Goal: Contribute content: Contribute content

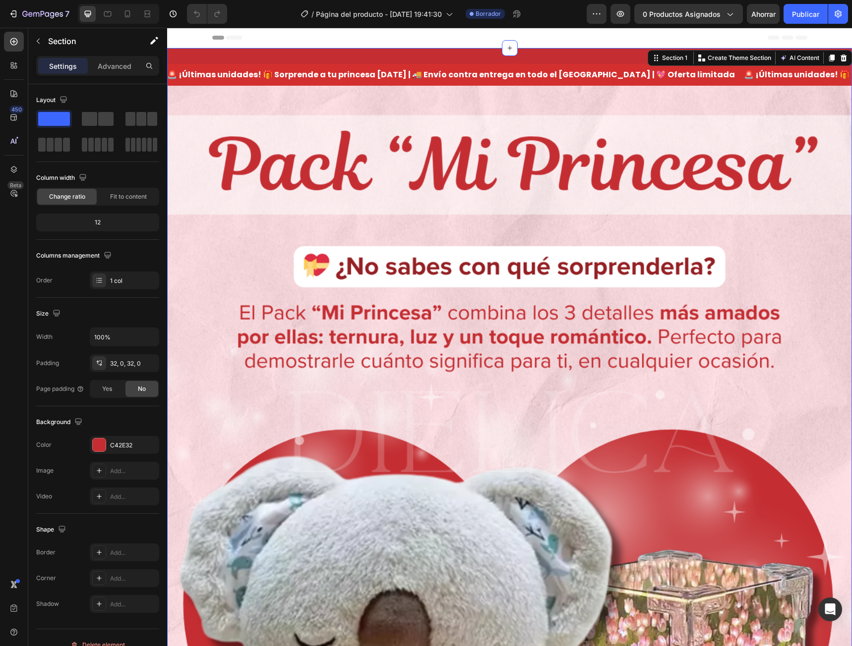
click at [709, 17] on font "0 productos asignados" at bounding box center [681, 14] width 78 height 8
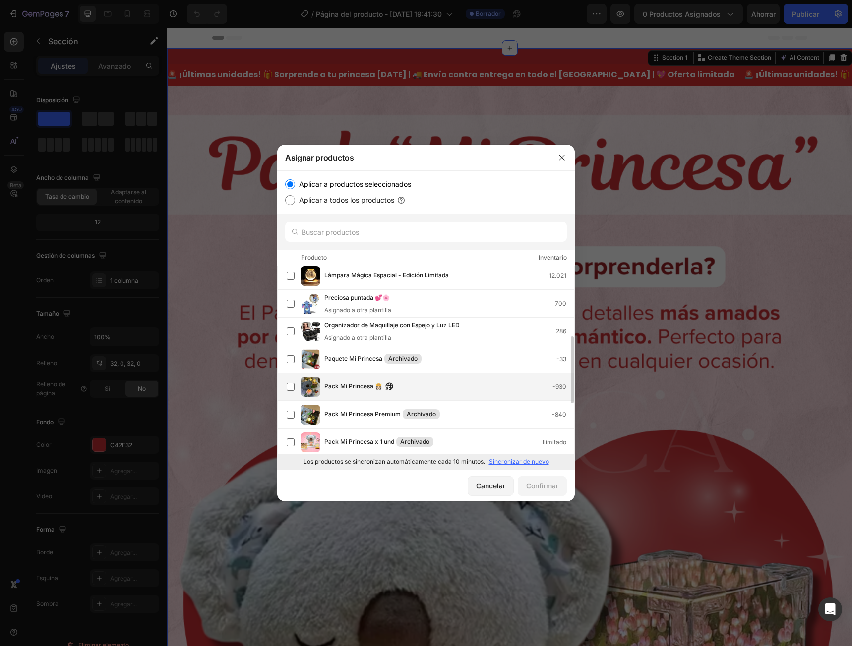
scroll to position [248, 0]
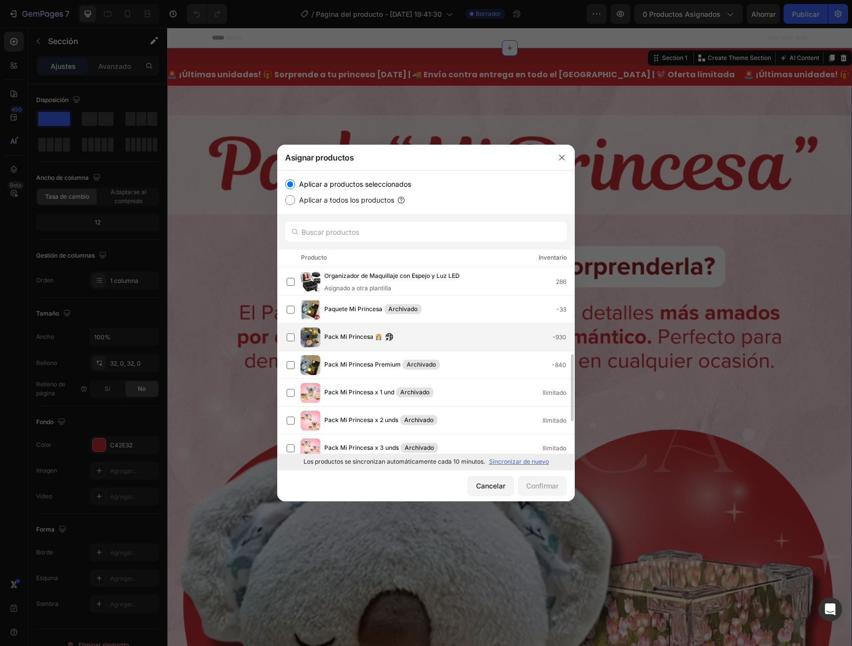
click at [467, 338] on div "Pack Mi Princesa 👸🏻 -930" at bounding box center [449, 337] width 250 height 11
click at [548, 485] on font "Confirmar" at bounding box center [542, 486] width 32 height 8
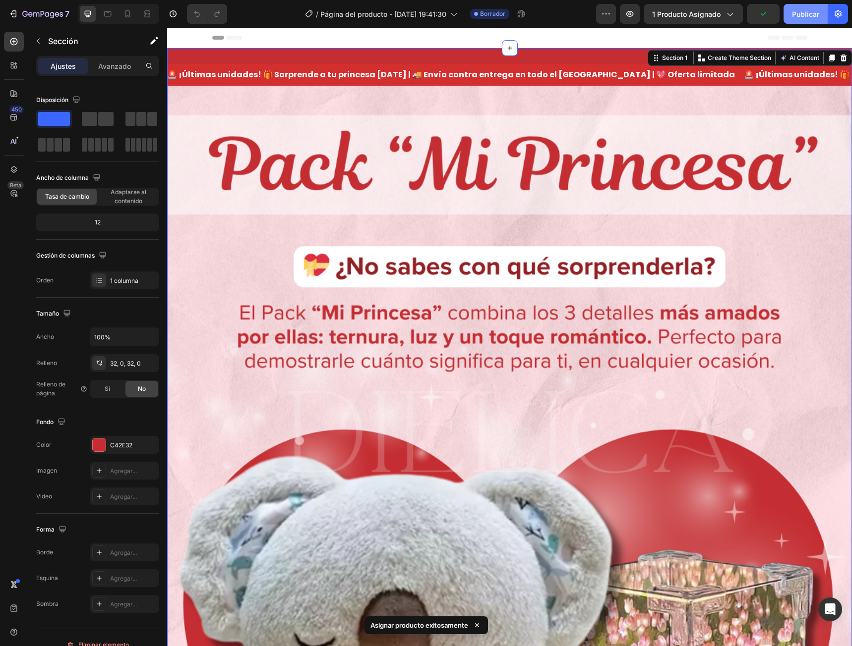
click at [791, 18] on button "Publicar" at bounding box center [805, 14] width 44 height 20
click at [127, 16] on icon at bounding box center [127, 13] width 5 height 7
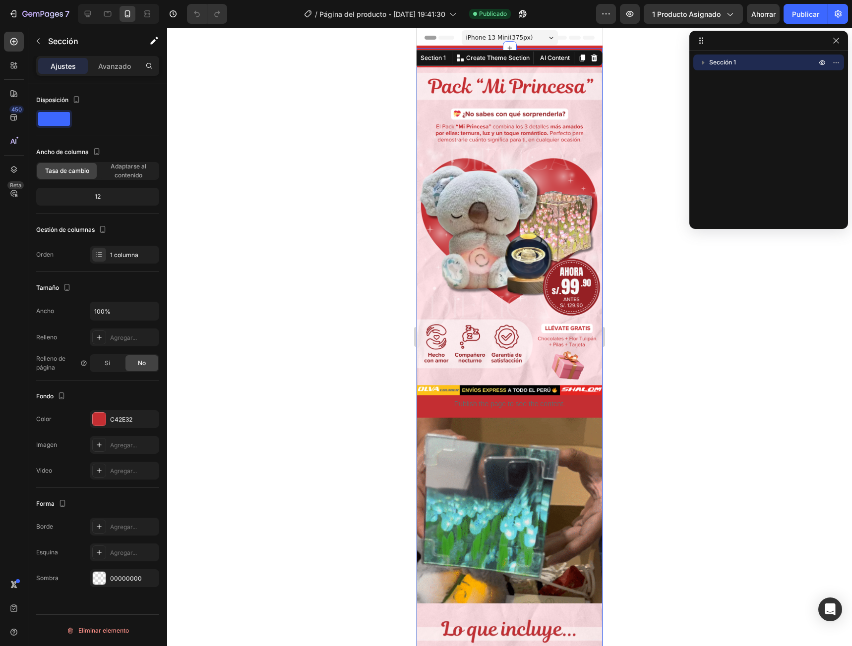
click at [653, 196] on div at bounding box center [509, 337] width 685 height 619
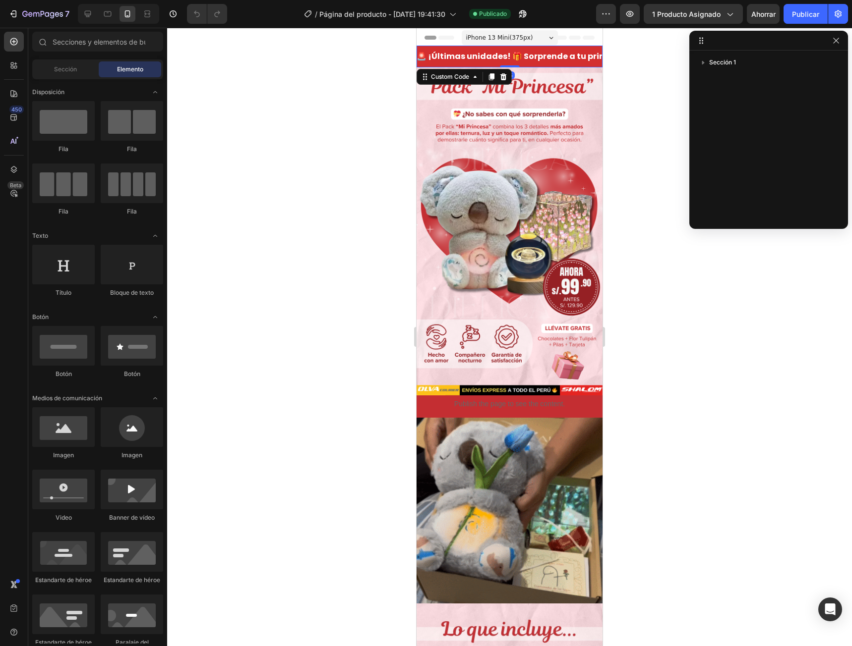
click at [602, 60] on div "🚨 ¡Últimas unidades! 🎁 Sorprende a tu princesa hoy | 🚚 Envío contra entrega en …" at bounding box center [695, 57] width 186 height 12
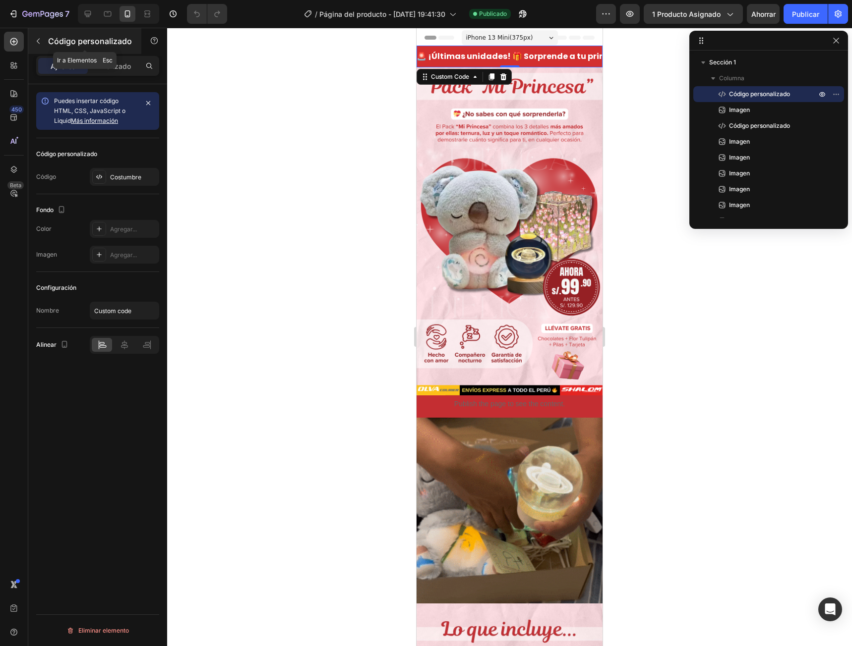
click at [38, 39] on icon "button" at bounding box center [38, 41] width 8 height 8
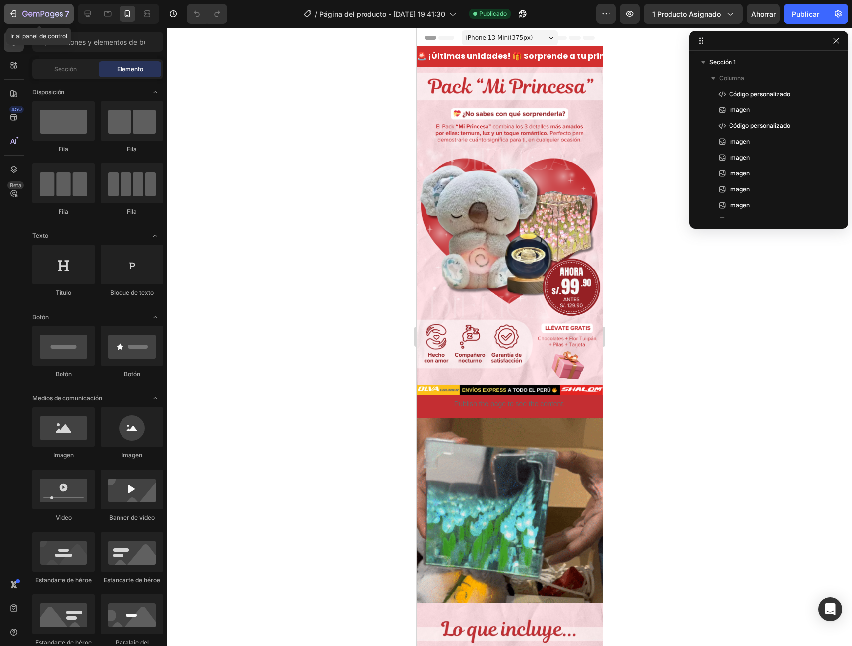
click at [25, 12] on icon "button" at bounding box center [42, 14] width 41 height 8
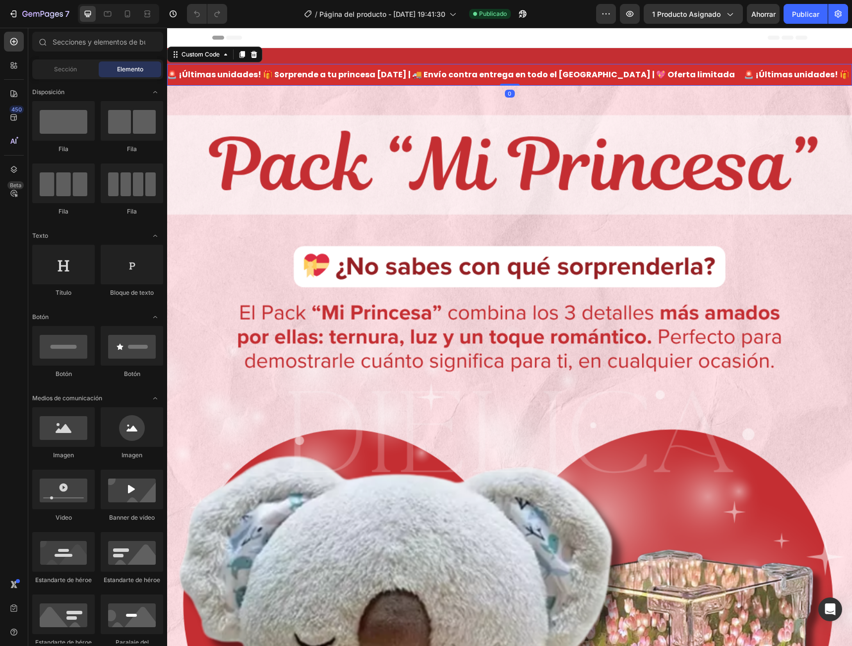
click at [488, 75] on div "🚨 ¡Últimas unidades! 🎁 Sorprende a tu princesa hoy | 🚚 Envío contra entrega en …" at bounding box center [509, 75] width 685 height 22
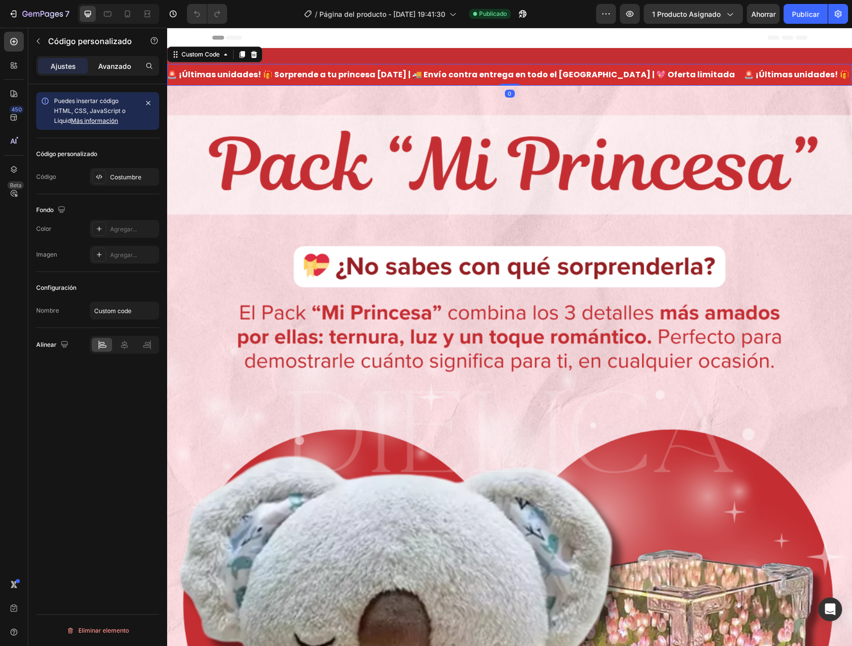
click at [116, 63] on font "Avanzado" at bounding box center [114, 66] width 33 height 8
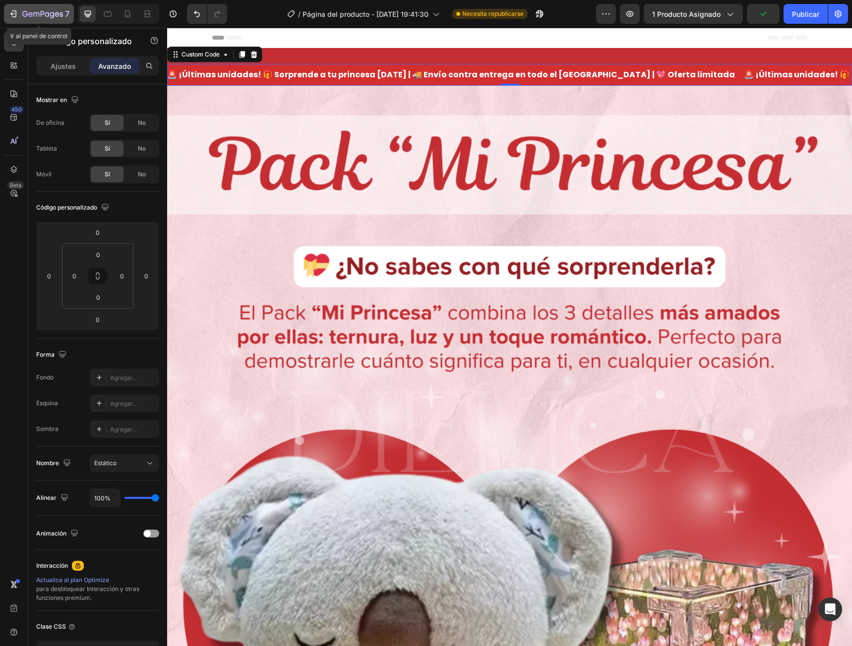
drag, startPoint x: 13, startPoint y: 17, endPoint x: 18, endPoint y: 12, distance: 7.0
click at [18, 12] on div "7" at bounding box center [38, 14] width 61 height 12
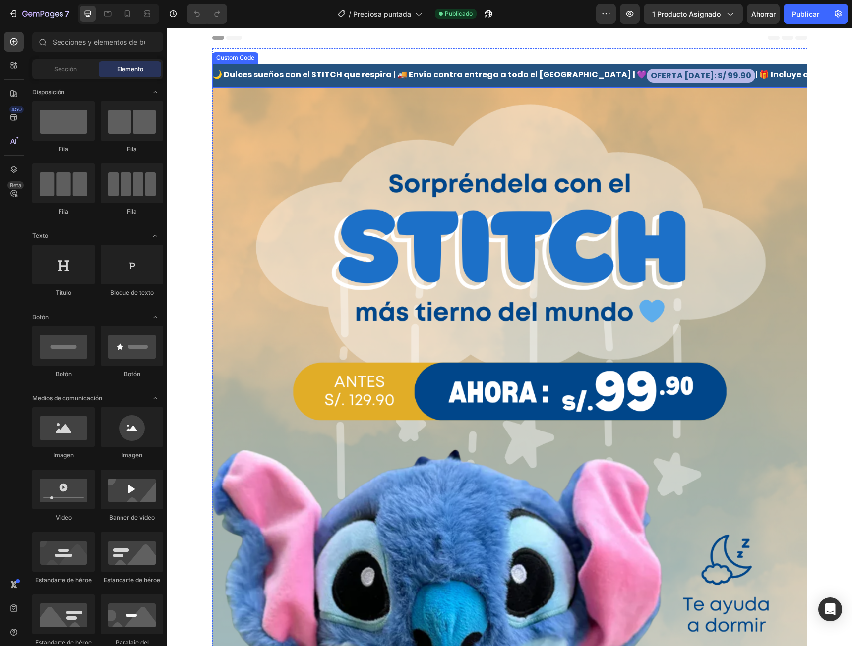
click at [646, 71] on div "🌙 Dulces sueños con el STITCH que respira | 🚚 Envío contra entrega a todo el Pe…" at bounding box center [509, 76] width 595 height 24
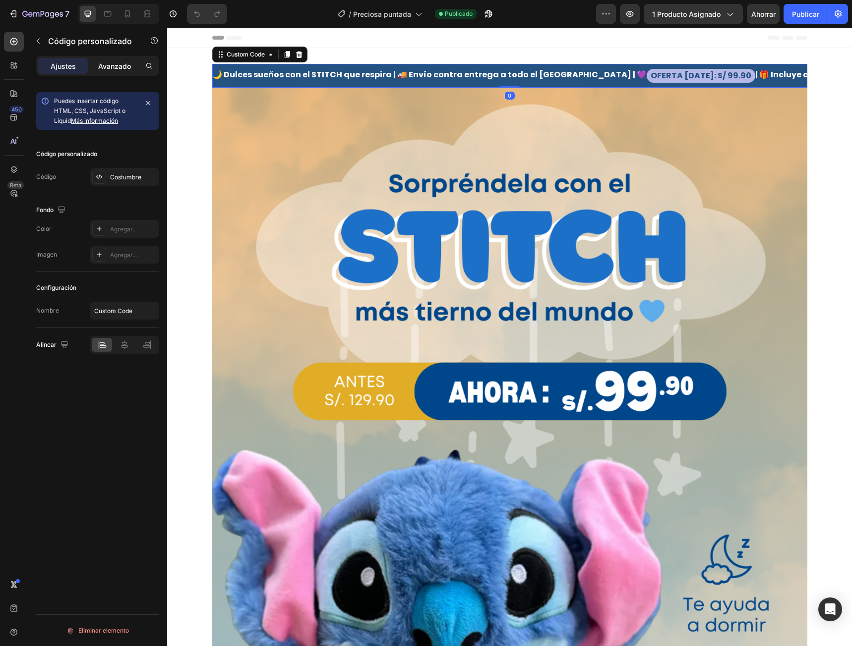
click at [125, 65] on font "Avanzado" at bounding box center [114, 66] width 33 height 8
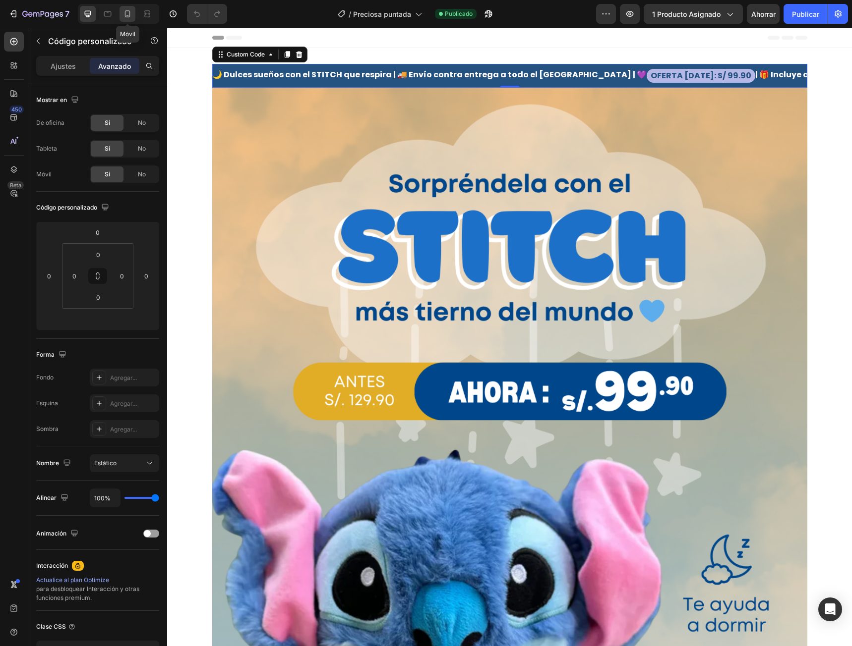
click at [124, 10] on icon at bounding box center [127, 14] width 10 height 10
type input "-6"
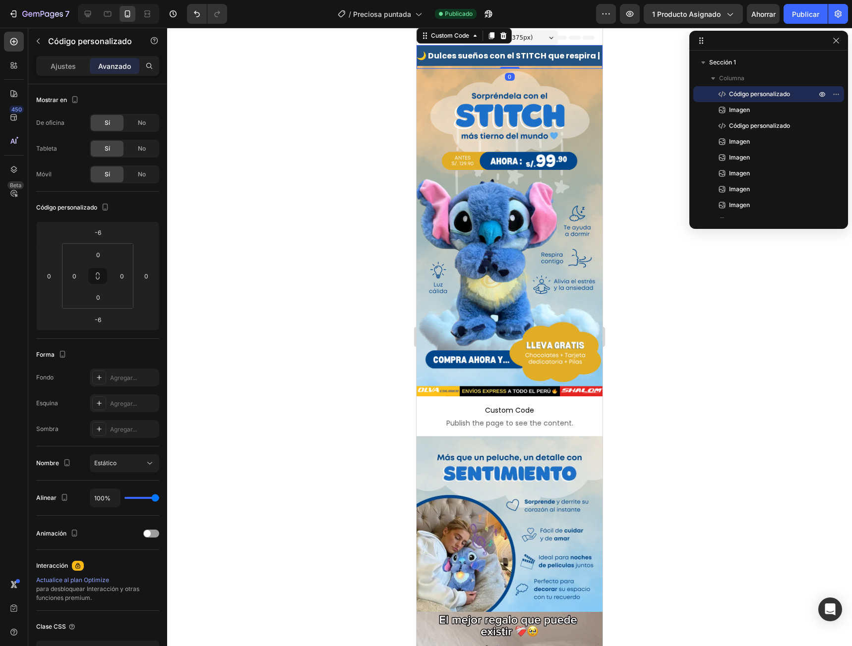
click at [600, 55] on div "🌙 Dulces sueños con el STITCH que respira | 🚚 Envío contra entrega a todo el Pe…" at bounding box center [693, 57] width 186 height 14
click at [99, 230] on input "-6" at bounding box center [98, 232] width 20 height 15
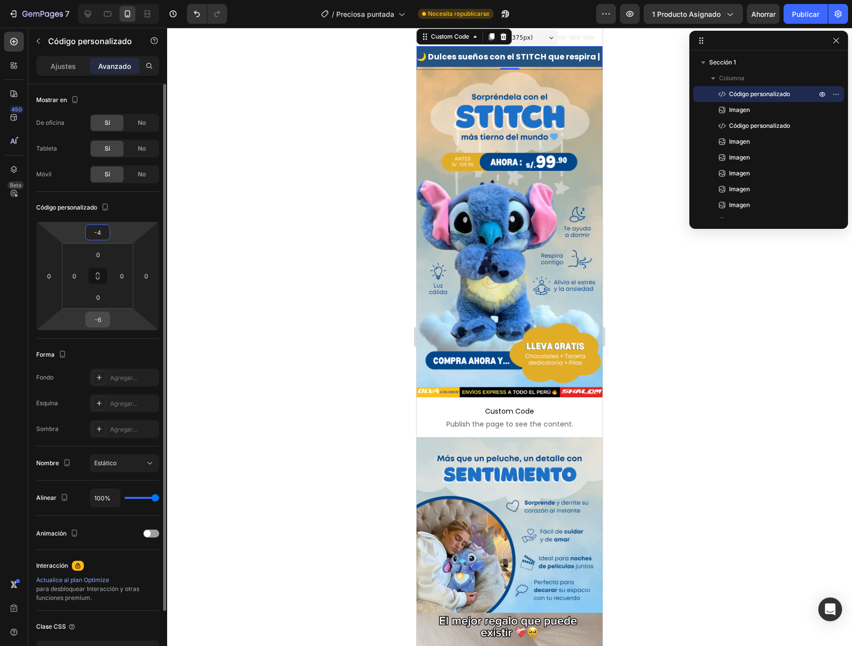
type input "-4"
click at [101, 321] on input "-6" at bounding box center [98, 319] width 20 height 15
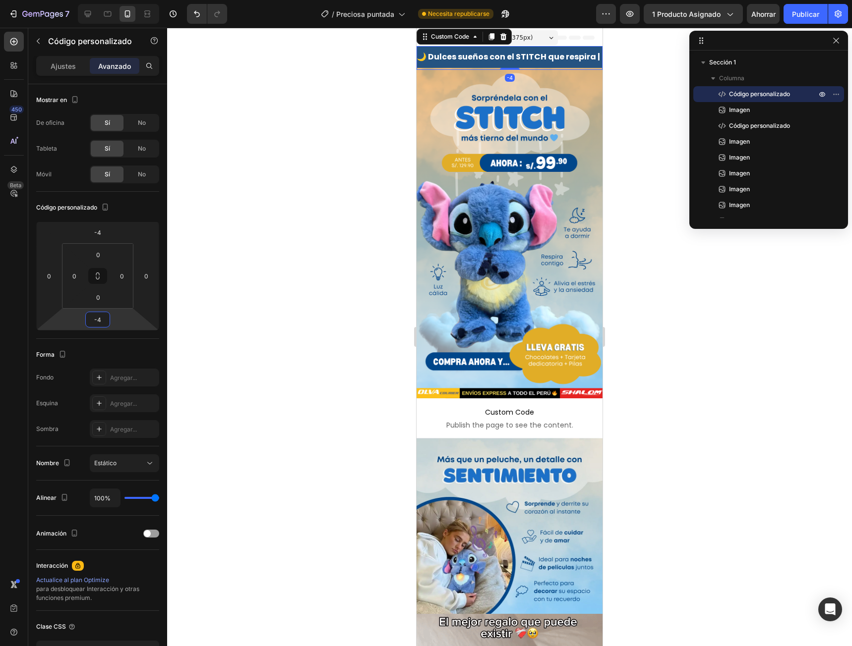
type input "-4"
click at [269, 269] on div at bounding box center [509, 337] width 685 height 619
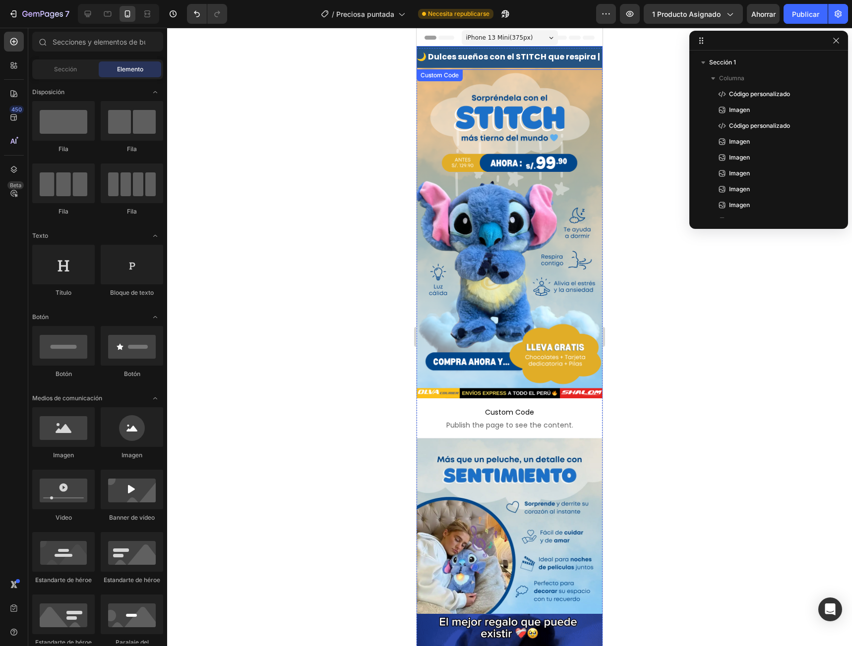
click at [599, 59] on div "🌙 Dulces sueños con el STITCH que respira | 🚚 Envío contra entrega a todo el Pe…" at bounding box center [692, 58] width 186 height 14
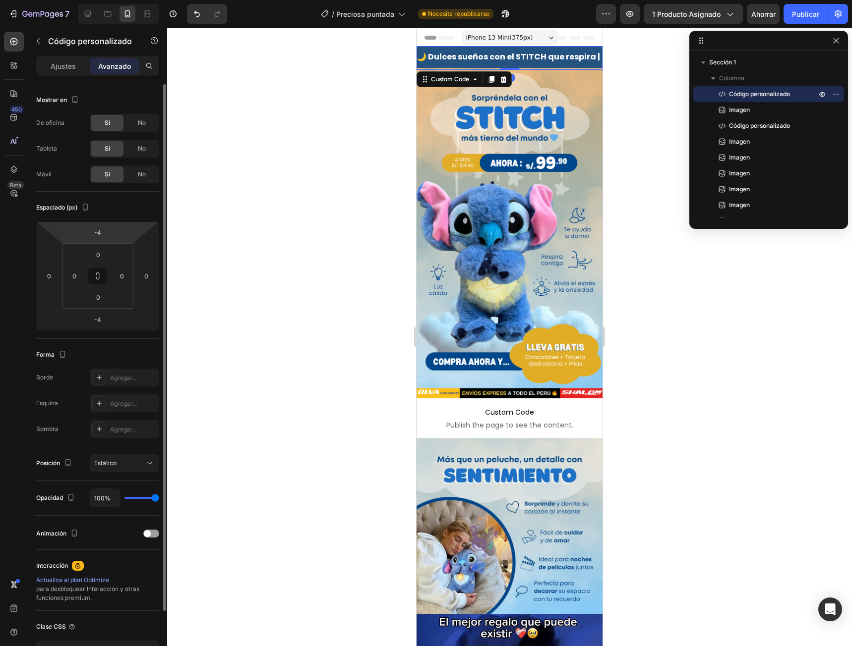
click at [111, 0] on html "7 Version history / Preciosa puntada Necesita republicarse Avance 1 producto as…" at bounding box center [426, 0] width 852 height 0
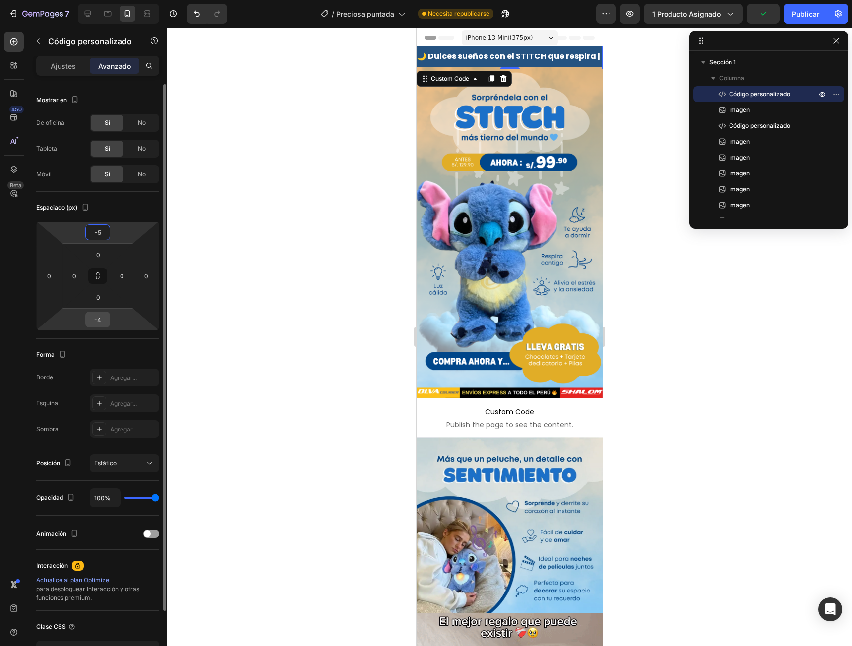
type input "-5"
click at [101, 321] on input "-4" at bounding box center [98, 319] width 20 height 15
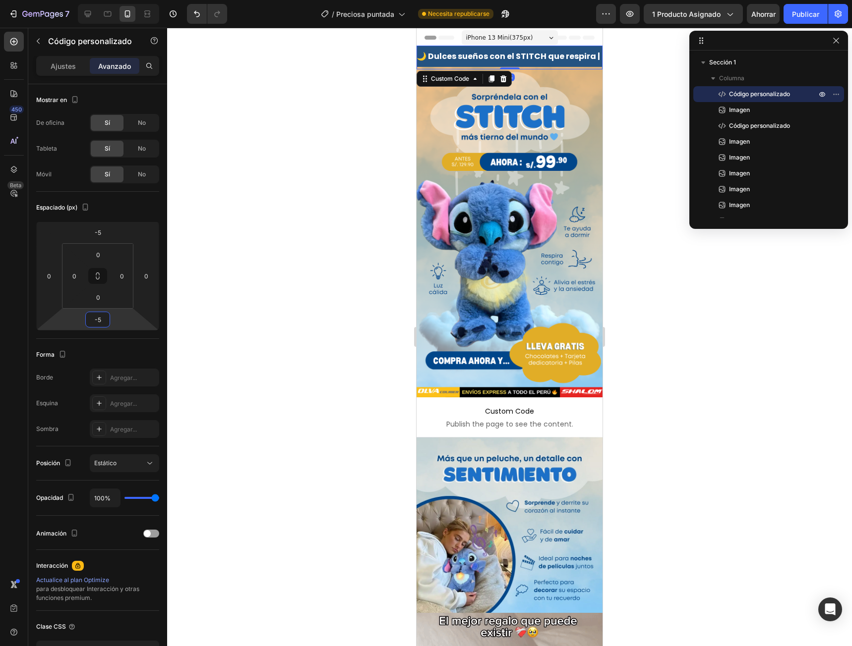
type input "-5"
click at [299, 238] on div at bounding box center [509, 337] width 685 height 619
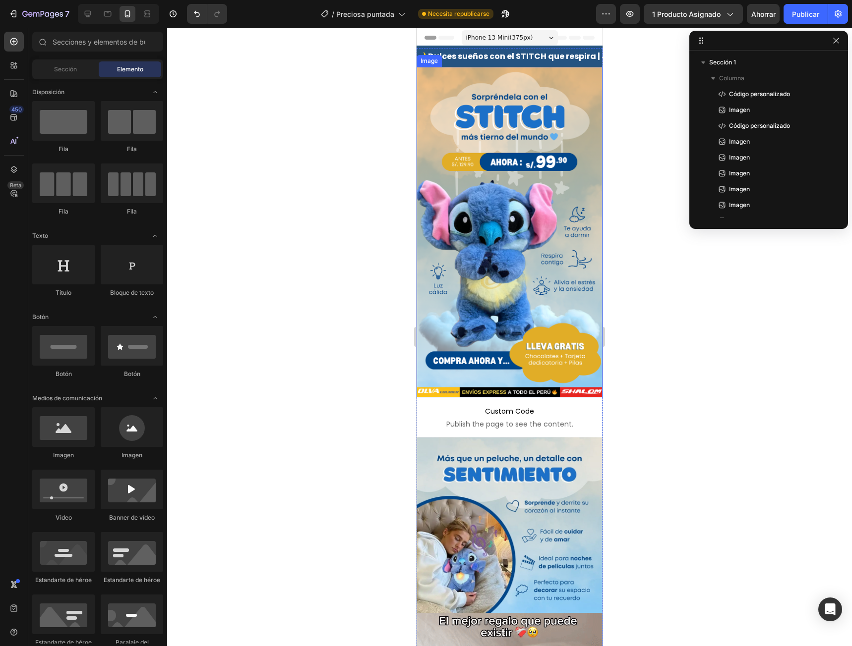
click at [641, 128] on div at bounding box center [509, 337] width 685 height 619
click at [601, 60] on div "🌙 Dulces sueños con el STITCH que respira | 🚚 Envío contra entrega a todo el Pe…" at bounding box center [694, 58] width 186 height 14
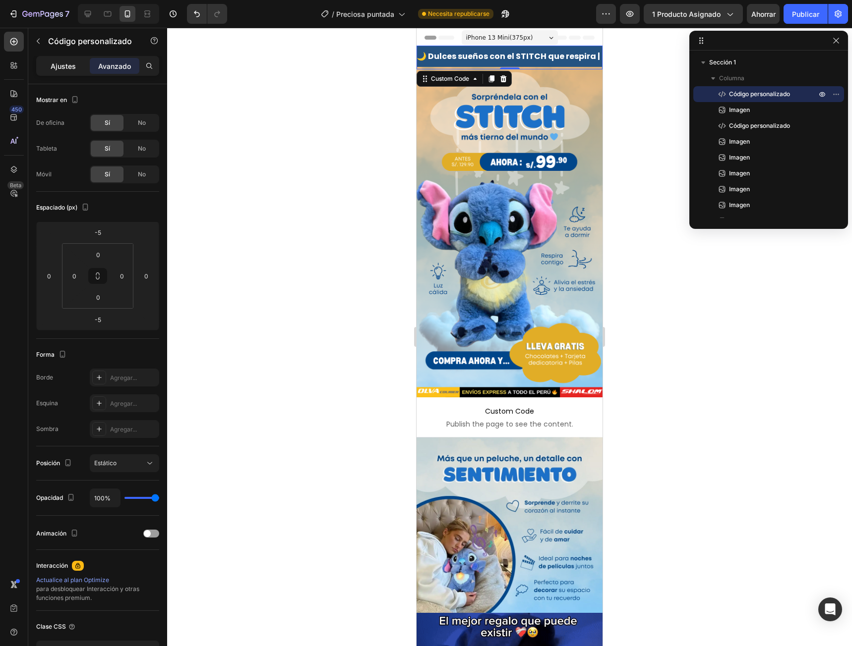
click at [63, 62] on font "Ajustes" at bounding box center [63, 66] width 25 height 8
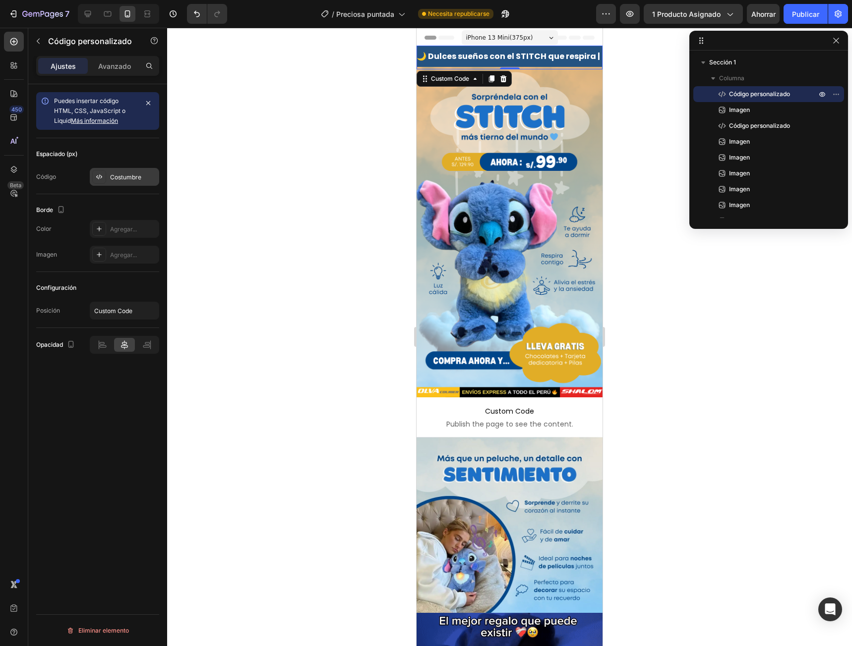
click at [129, 174] on font "Costumbre" at bounding box center [125, 177] width 31 height 7
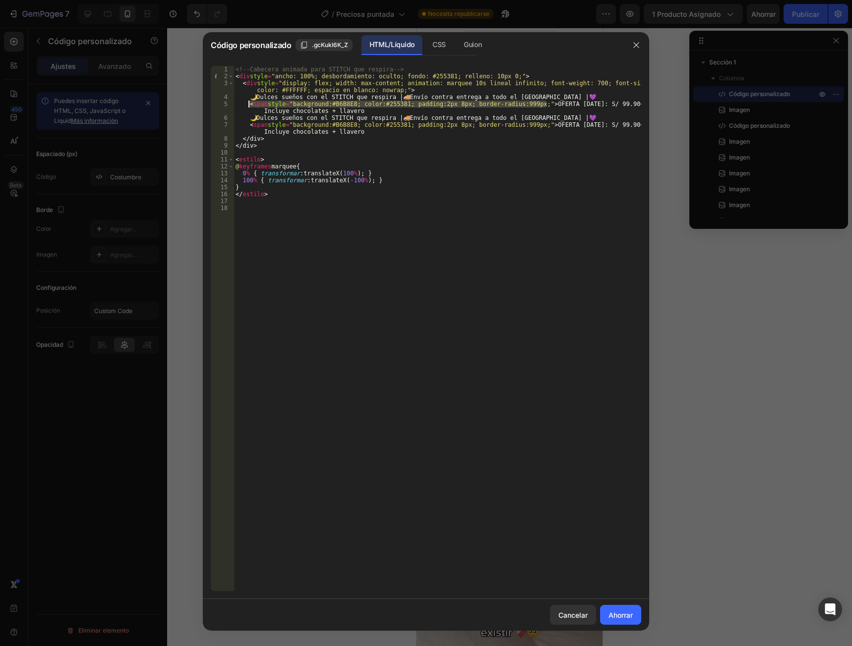
drag, startPoint x: 546, startPoint y: 104, endPoint x: 249, endPoint y: 106, distance: 296.5
click at [249, 106] on div "<!-- Cabecera animada para STITCH que respira --> < div style = "ancho: 100%; d…" at bounding box center [437, 335] width 408 height 539
click at [539, 103] on div "<!-- Cabecera animada para STITCH que respira --> < div style = "ancho: 100%; d…" at bounding box center [437, 328] width 408 height 525
click at [544, 105] on div "<!-- Cabecera animada para STITCH que respira --> < div style = "ancho: 100%; d…" at bounding box center [437, 335] width 408 height 539
click at [247, 108] on div "<!-- Cabecera animada para STITCH que respira --> < div style = "ancho: 100%; d…" at bounding box center [437, 335] width 408 height 539
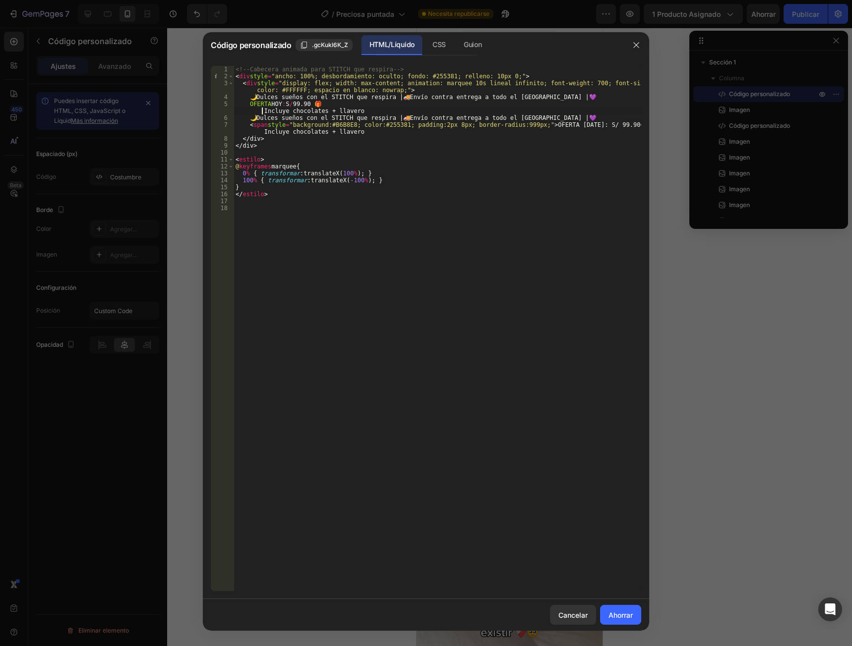
click at [244, 105] on div "<!-- Cabecera animada para STITCH que respira --> < div style = "ancho: 100%; d…" at bounding box center [437, 335] width 408 height 539
type textarea "🌙 Dulces sueños con el STITCH que respira | 🚚 Envío contra entrega a todo el Pe…"
click at [580, 621] on button "Cancelar" at bounding box center [573, 615] width 46 height 20
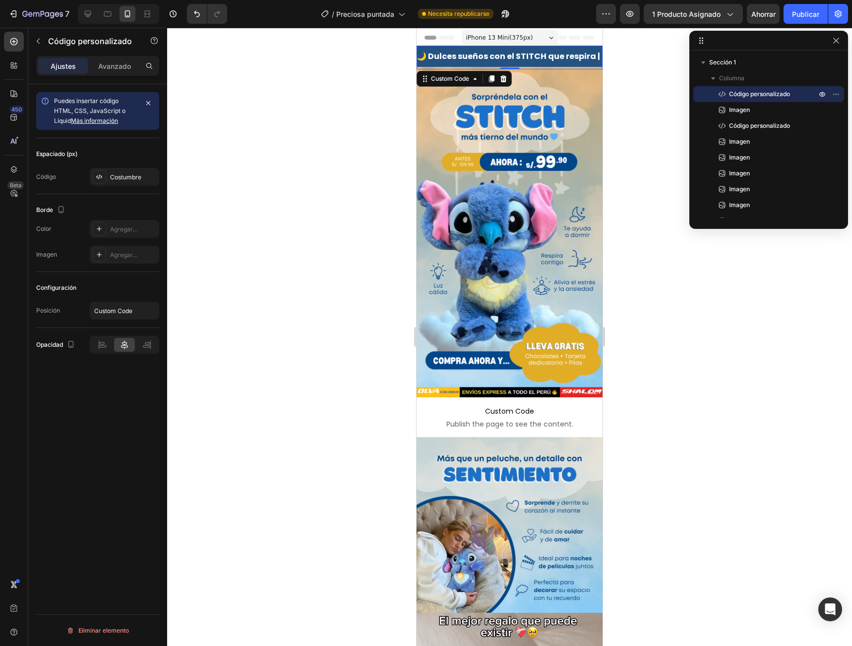
click at [721, 318] on div at bounding box center [509, 337] width 685 height 619
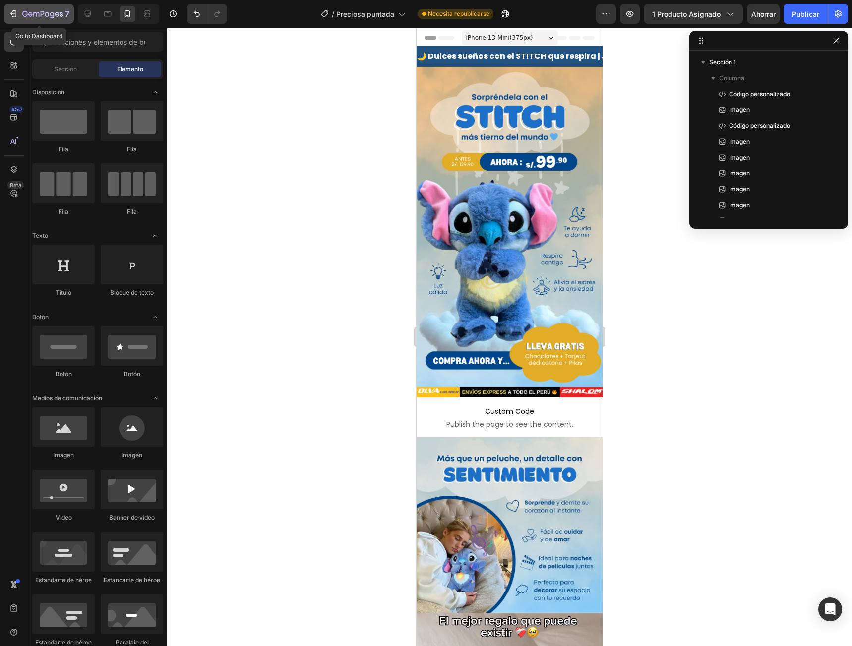
click at [10, 21] on button "7" at bounding box center [39, 14] width 70 height 20
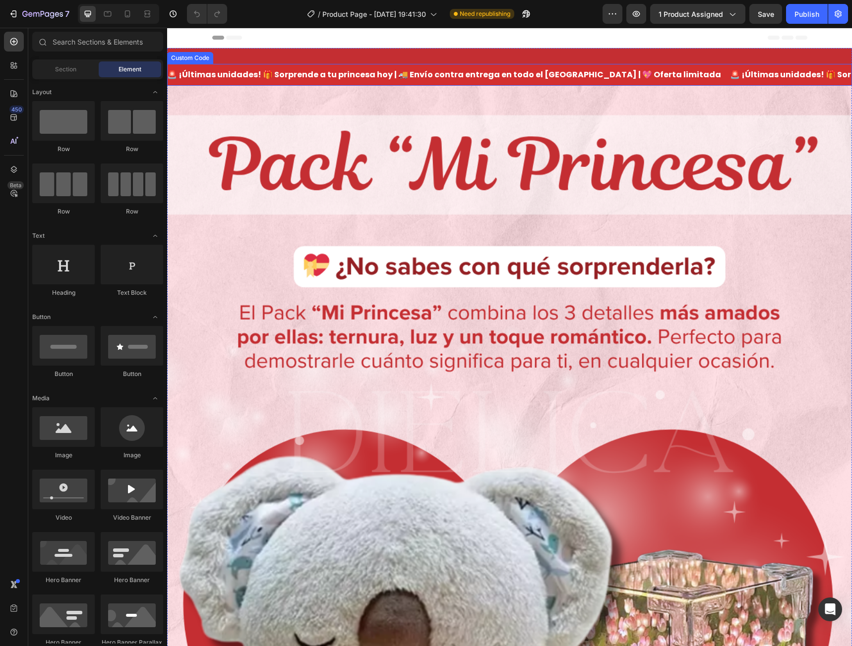
click at [521, 69] on div "🚨 ¡Últimas unidades! 🎁 Sorprende a tu princesa hoy | 🚚 Envío contra entrega en …" at bounding box center [509, 75] width 685 height 22
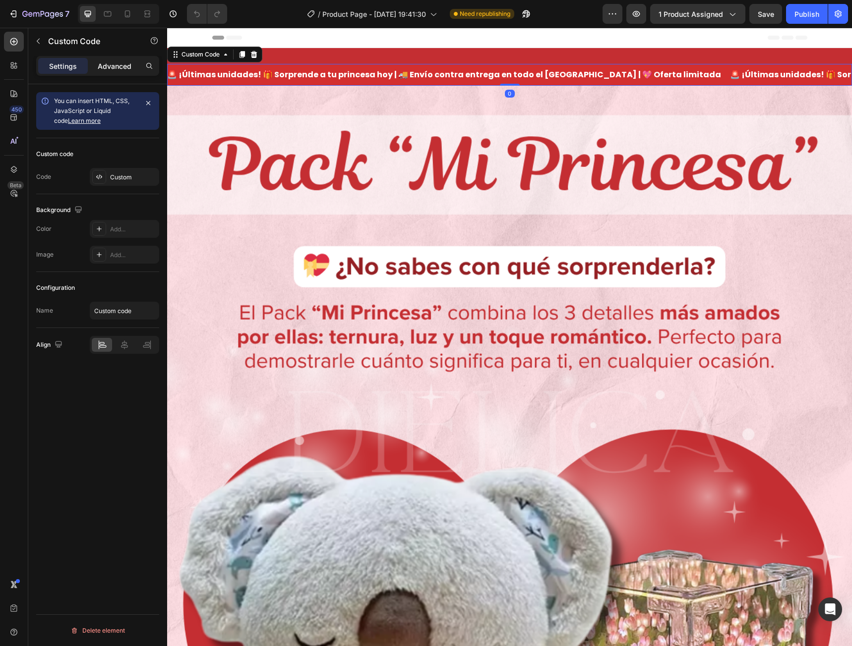
click at [105, 66] on p "Advanced" at bounding box center [115, 66] width 34 height 10
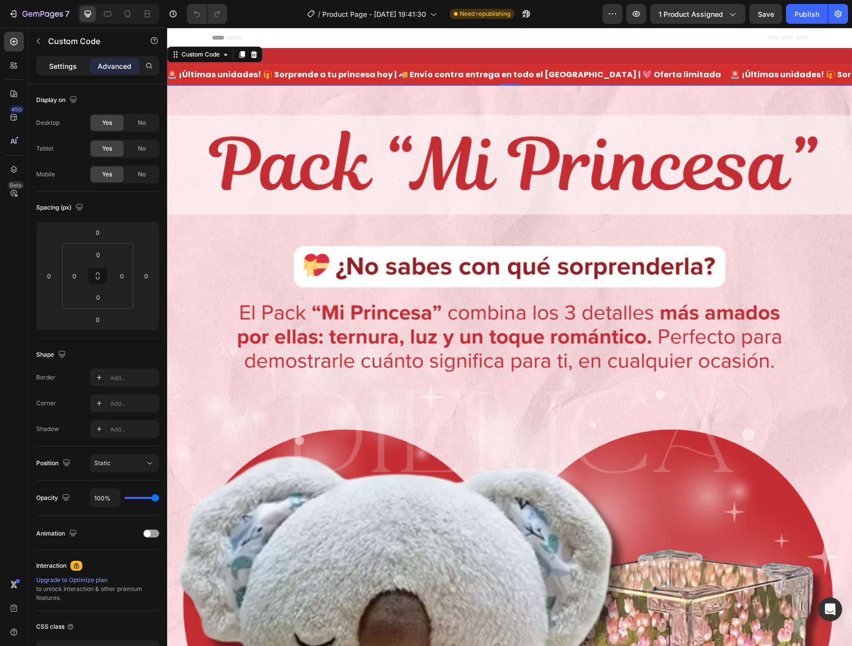
click at [76, 67] on p "Settings" at bounding box center [63, 66] width 28 height 10
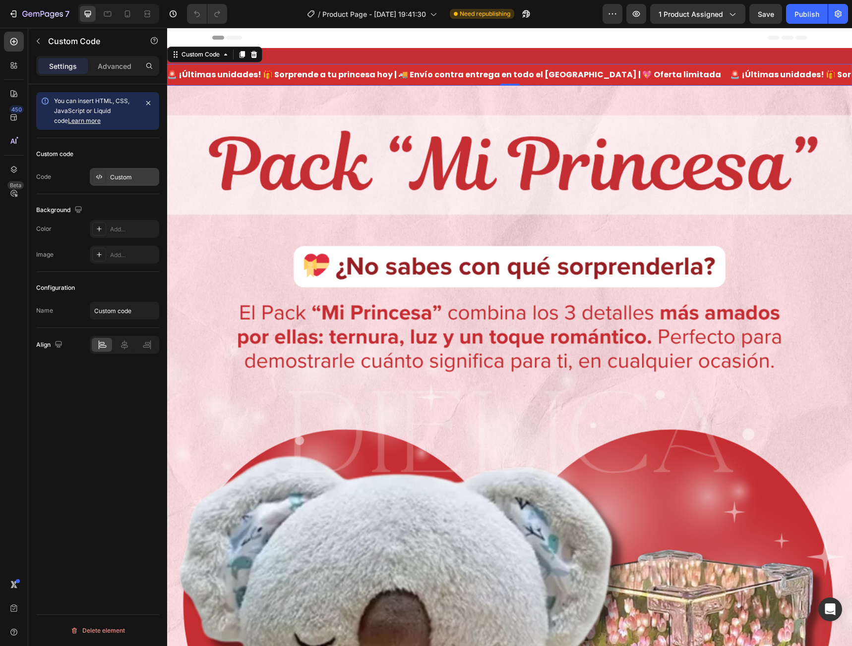
click at [109, 179] on div "Custom" at bounding box center [124, 177] width 69 height 18
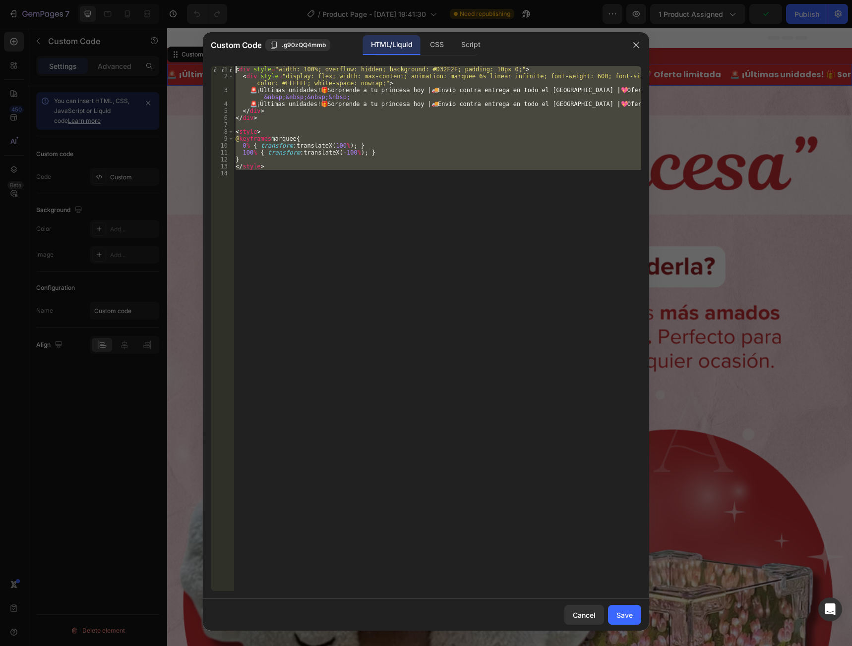
drag, startPoint x: 321, startPoint y: 180, endPoint x: 194, endPoint y: 45, distance: 185.2
click at [194, 45] on div "Custom Code .g90zQQ4mmb HTML/Liquid CSS Script 1 2 3 4 5 6 7 8 9 10 11 12 13 14…" at bounding box center [426, 323] width 852 height 646
click at [282, 168] on div "< div style = "width: 100%; overflow: hidden; background: #D32F2F; padding: 10p…" at bounding box center [437, 328] width 408 height 525
drag, startPoint x: 278, startPoint y: 175, endPoint x: 197, endPoint y: 61, distance: 138.9
click at [197, 61] on div "Custom Code .g90zQQ4mmb HTML/Liquid CSS Script </style> 1 2 3 4 5 6 7 8 9 10 11…" at bounding box center [426, 323] width 852 height 646
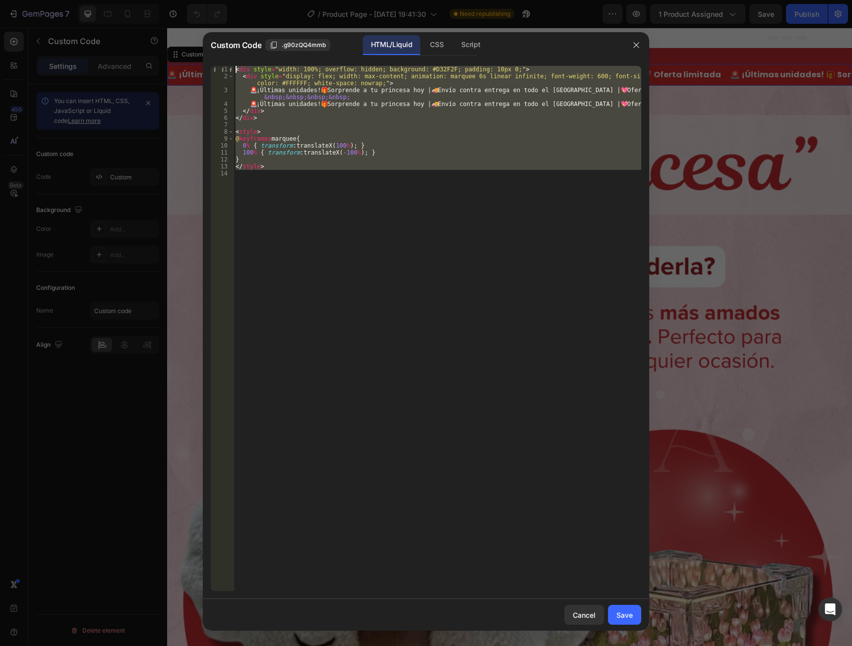
type textarea "<div style="width: 100%; overflow: hidden; background: #D32F2F; padding: 10px 0…"
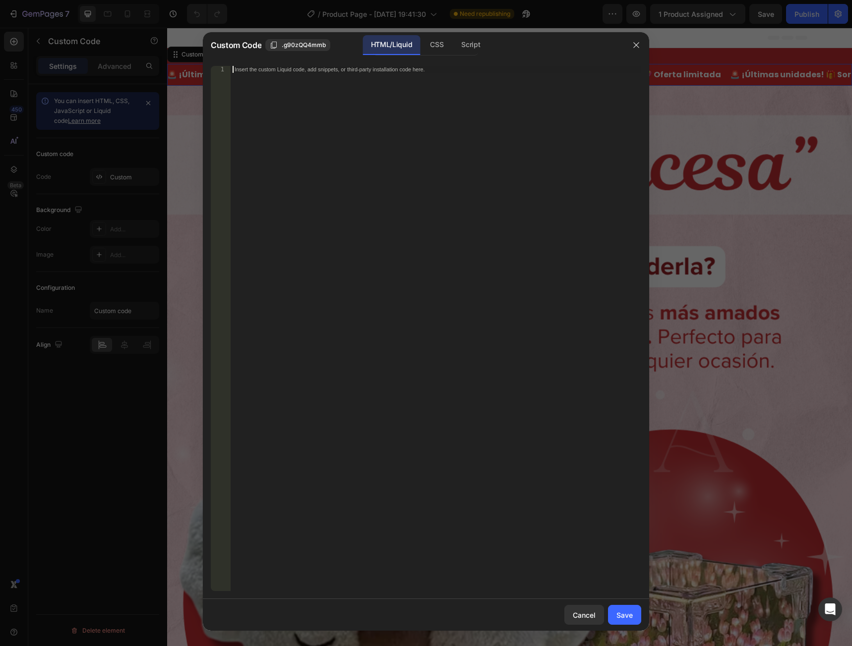
click at [254, 71] on div "Insert the custom Liquid code, add snippets, or third-party installation code h…" at bounding box center [414, 69] width 361 height 6
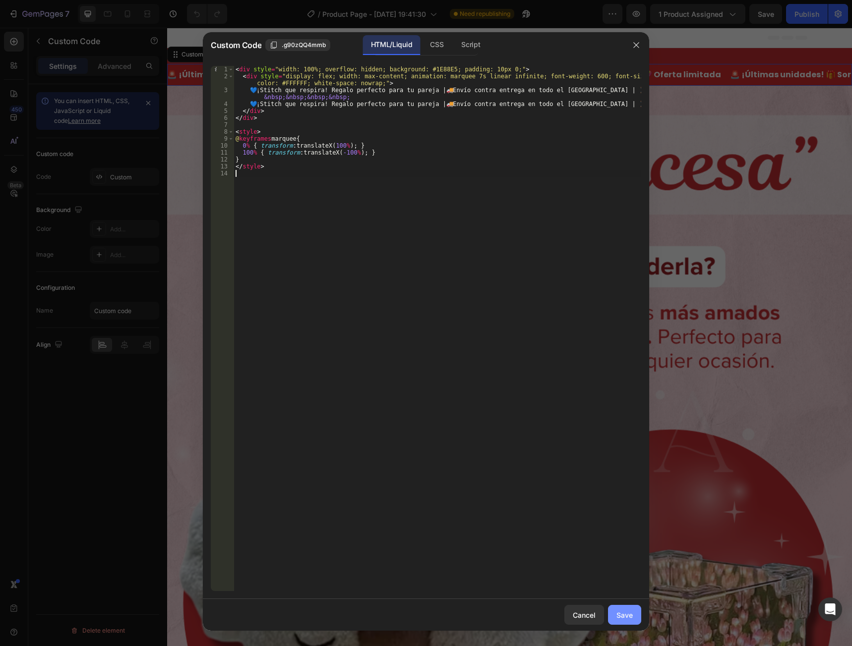
click at [630, 612] on div "Save" at bounding box center [624, 615] width 16 height 10
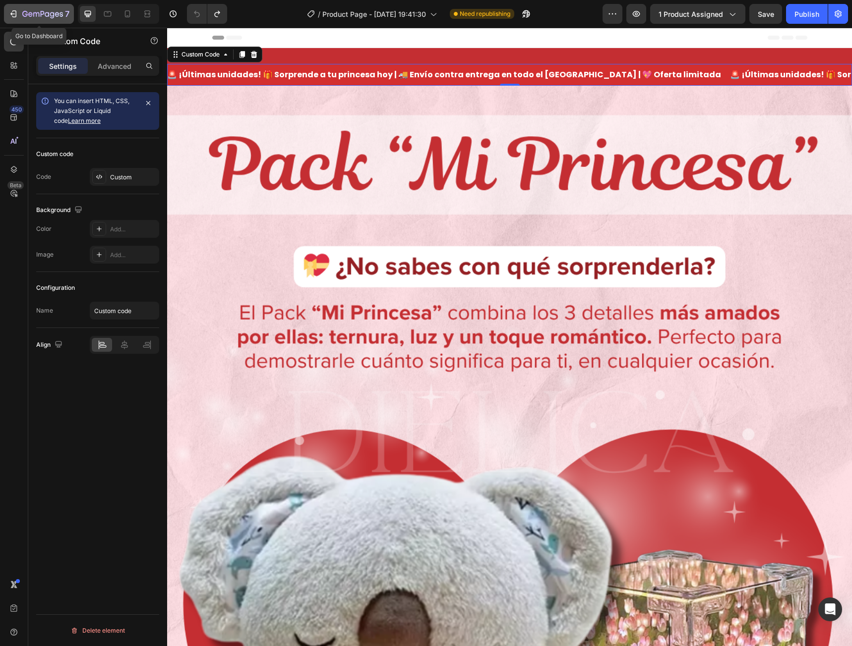
click at [33, 14] on icon "button" at bounding box center [36, 14] width 6 height 4
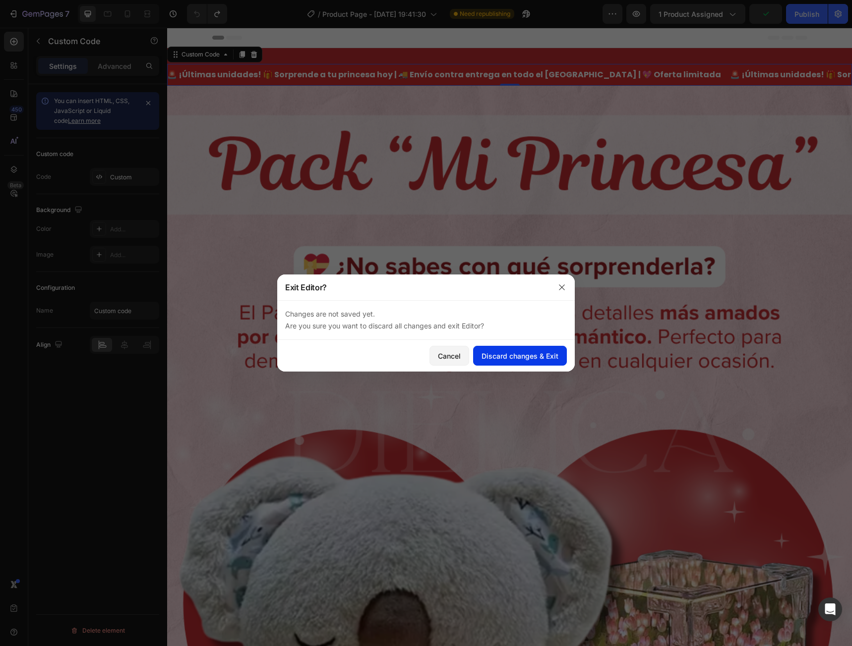
click at [508, 355] on div "Discard changes & Exit" at bounding box center [519, 356] width 77 height 10
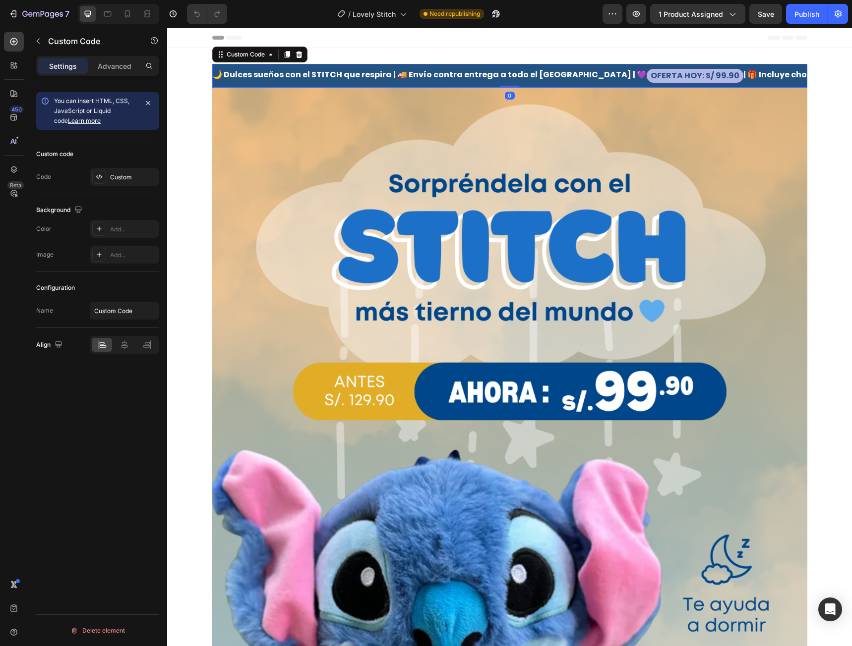
click at [554, 76] on div "🌙 Dulces sueños con el STITCH que respira | 🚚 Envío contra entrega a todo el Pe…" at bounding box center [509, 76] width 595 height 24
click at [128, 175] on div "Custom" at bounding box center [133, 177] width 47 height 9
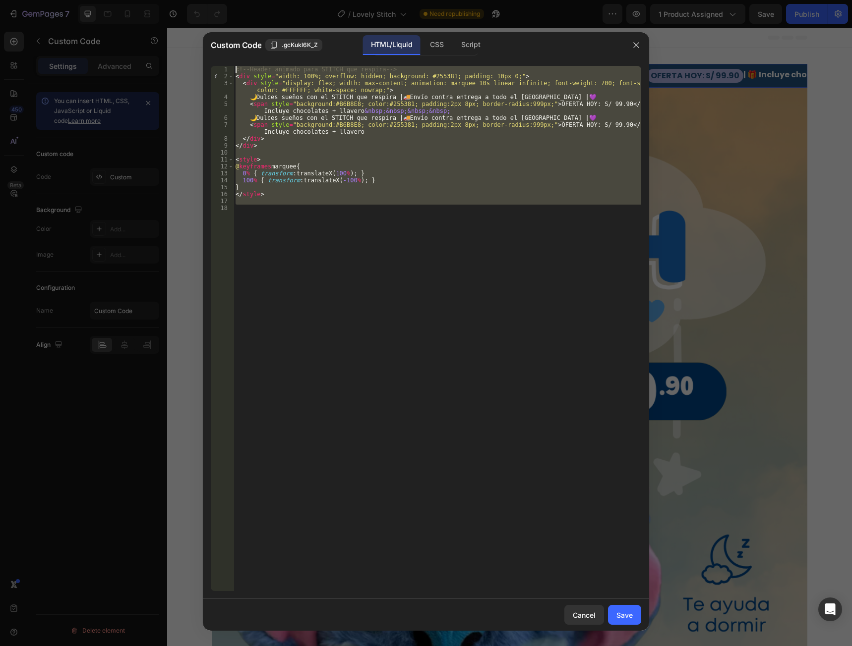
drag, startPoint x: 330, startPoint y: 207, endPoint x: 198, endPoint y: 47, distance: 207.1
click at [198, 47] on div "Custom Code .gcKukl6K_Z HTML/Liquid CSS Script 1 2 3 4 5 6 7 8 9 10 11 12 13 14…" at bounding box center [426, 323] width 852 height 646
type textarea "<!-- Header animado para STITCH que respira --> <div style="width: 100%; overfl…"
click at [632, 39] on button "button" at bounding box center [636, 45] width 16 height 16
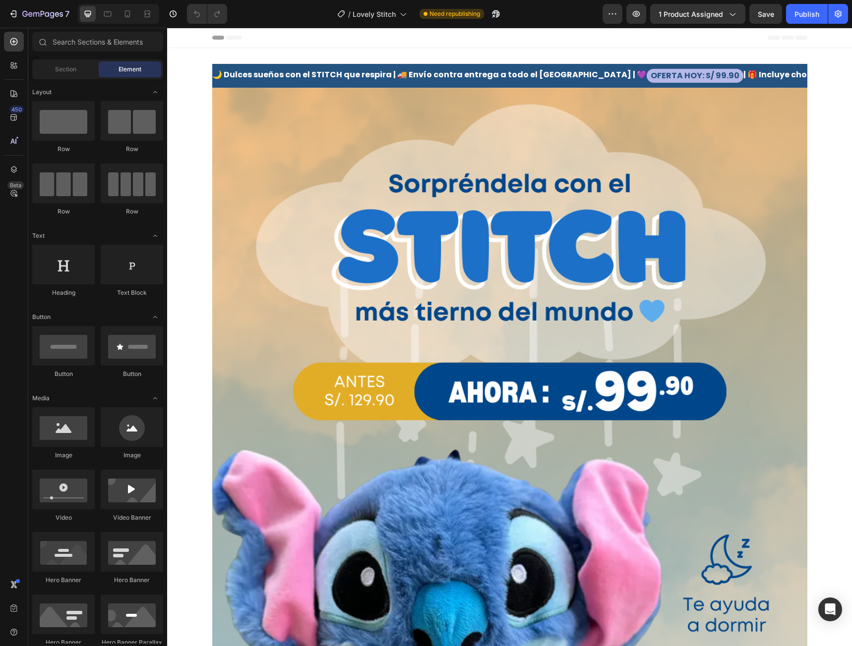
click at [129, 16] on icon at bounding box center [127, 13] width 5 height 7
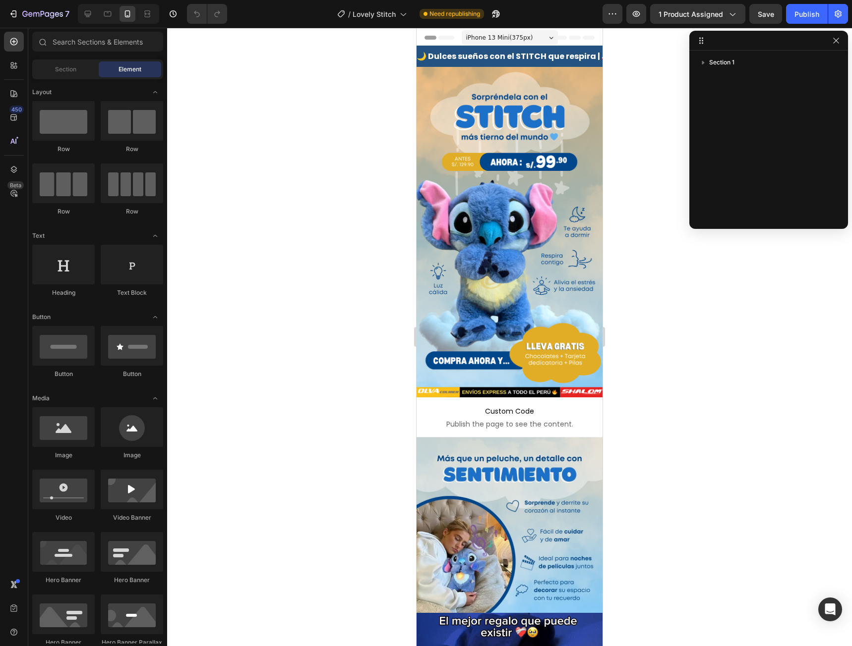
click at [642, 219] on div at bounding box center [509, 337] width 685 height 619
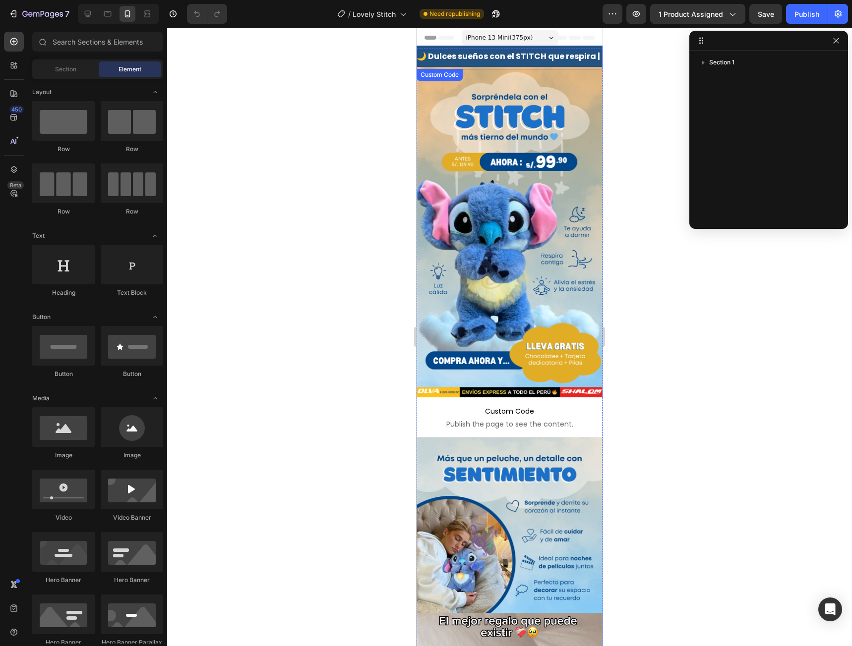
click at [600, 60] on div "🌙 Dulces sueños con el STITCH que respira | 🚚 Envío contra entrega a todo el Pe…" at bounding box center [693, 58] width 186 height 14
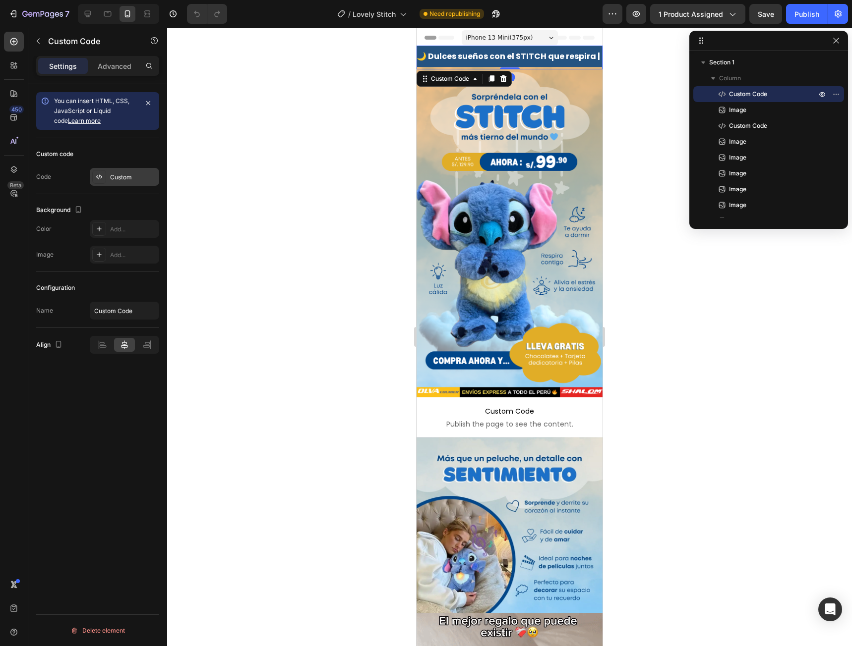
click at [127, 177] on div "Custom" at bounding box center [133, 177] width 47 height 9
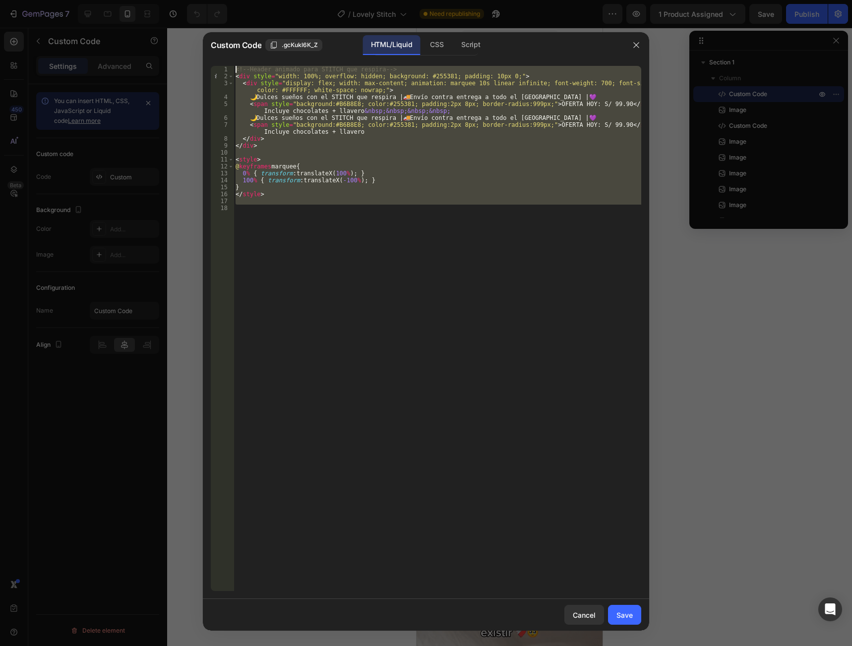
drag, startPoint x: 380, startPoint y: 208, endPoint x: 172, endPoint y: 56, distance: 257.5
click at [173, 56] on div "Custom Code .gcKukl6K_Z HTML/Liquid CSS Script 1 2 3 4 5 6 7 8 9 10 11 12 13 14…" at bounding box center [426, 323] width 852 height 646
type textarea "<!-- Header animado para STITCH que respira --> <div style="width: 100%; overfl…"
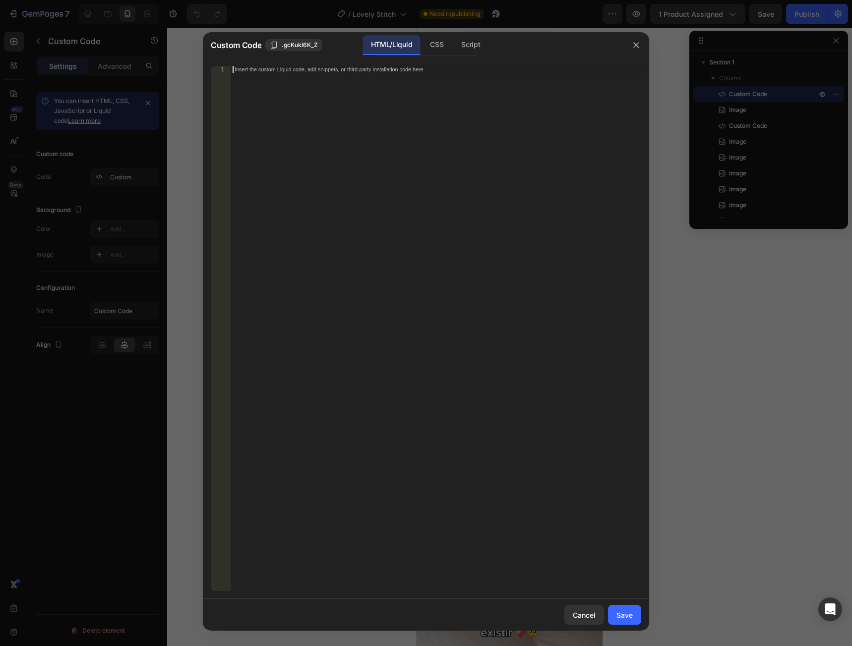
click at [262, 75] on div "Insert the custom Liquid code, add snippets, or third-party installation code h…" at bounding box center [436, 335] width 410 height 539
paste textarea "</style>"
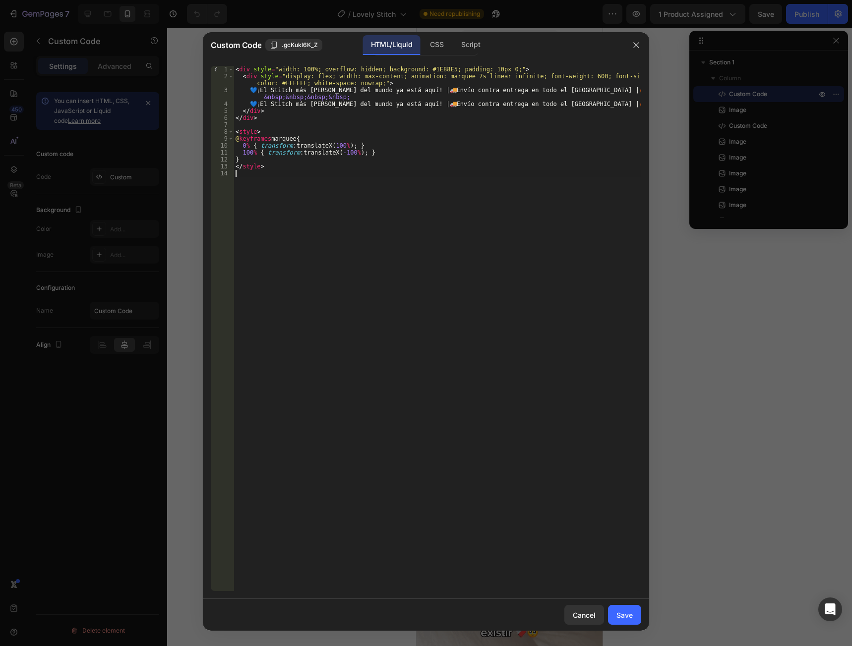
type textarea "</style>"
click at [628, 618] on div "Save" at bounding box center [624, 615] width 16 height 10
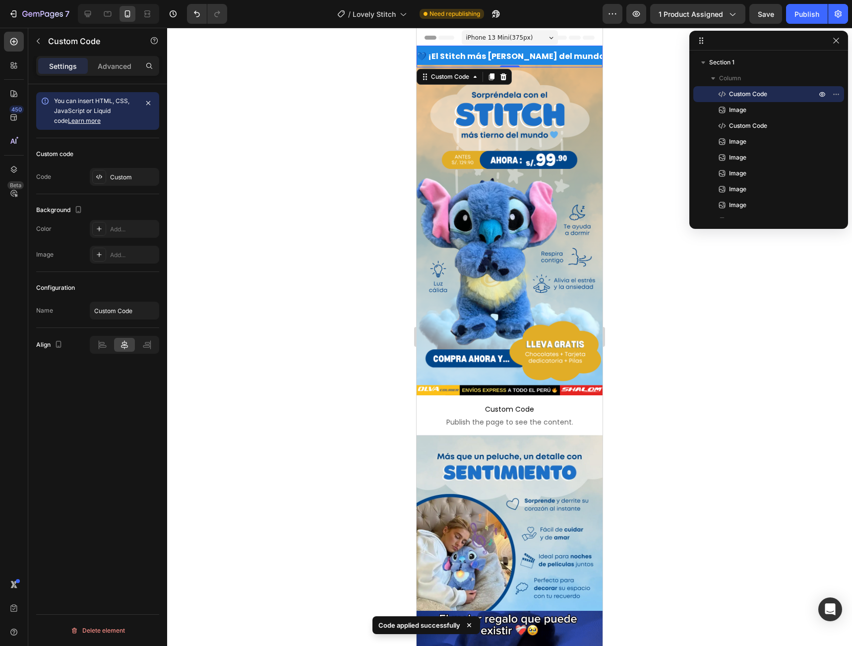
click at [401, 116] on div at bounding box center [509, 337] width 685 height 619
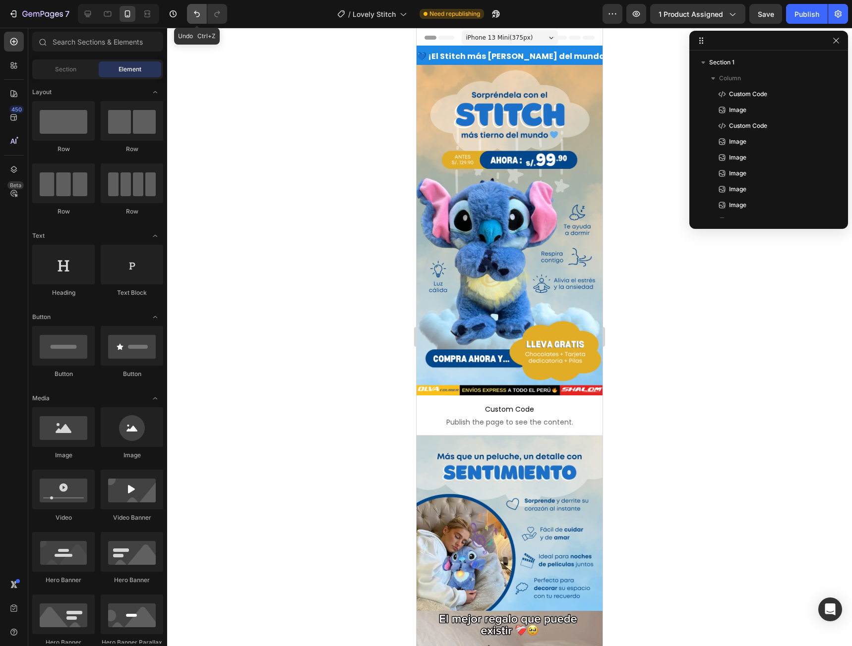
click at [198, 12] on icon "Undo/Redo" at bounding box center [197, 14] width 10 height 10
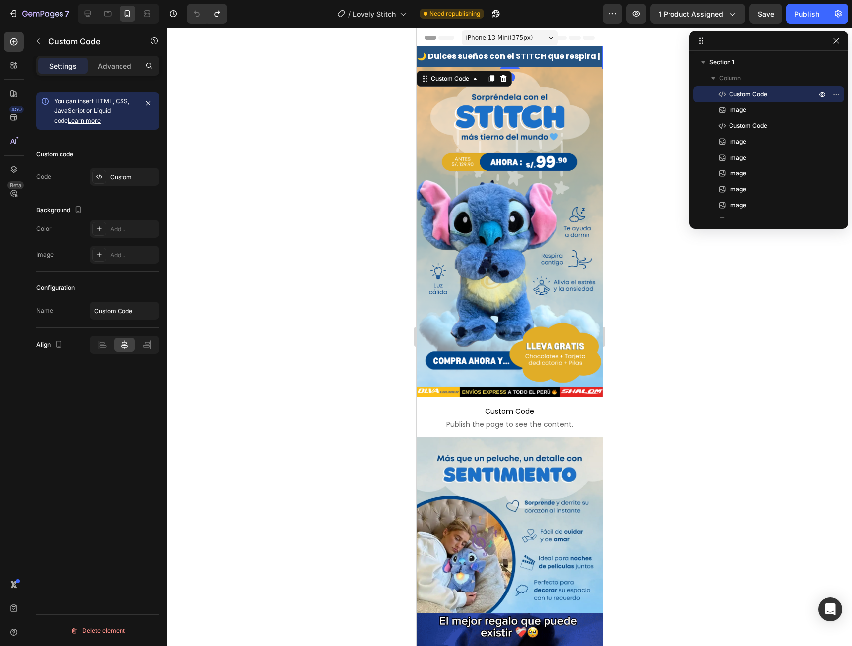
click at [539, 59] on div "🌙 Dulces sueños con el STITCH que respira | 🚚 Envío contra entrega a todo el Pe…" at bounding box center [509, 58] width 186 height 24
click at [134, 175] on div "Custom" at bounding box center [133, 177] width 47 height 9
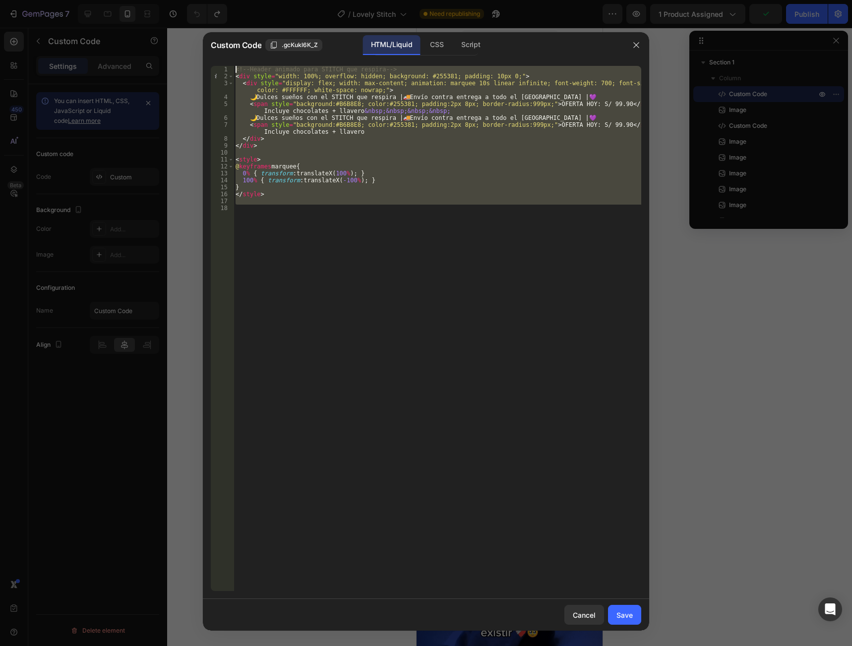
drag, startPoint x: 343, startPoint y: 218, endPoint x: 182, endPoint y: 9, distance: 263.4
click at [182, 9] on div "Custom Code .gcKukl6K_Z HTML/Liquid CSS Script 1 2 3 4 5 6 7 8 9 10 11 12 13 14…" at bounding box center [426, 323] width 852 height 646
click at [380, 187] on div "<!-- Header animado para STITCH que respira --> < div style = "width: 100%; ove…" at bounding box center [437, 328] width 408 height 525
drag, startPoint x: 266, startPoint y: 198, endPoint x: 207, endPoint y: 71, distance: 140.2
click at [207, 71] on div "} 1 2 3 4 5 6 7 8 9 10 11 12 13 14 15 16 17 18 <!-- Header animado para STITCH …" at bounding box center [426, 328] width 446 height 541
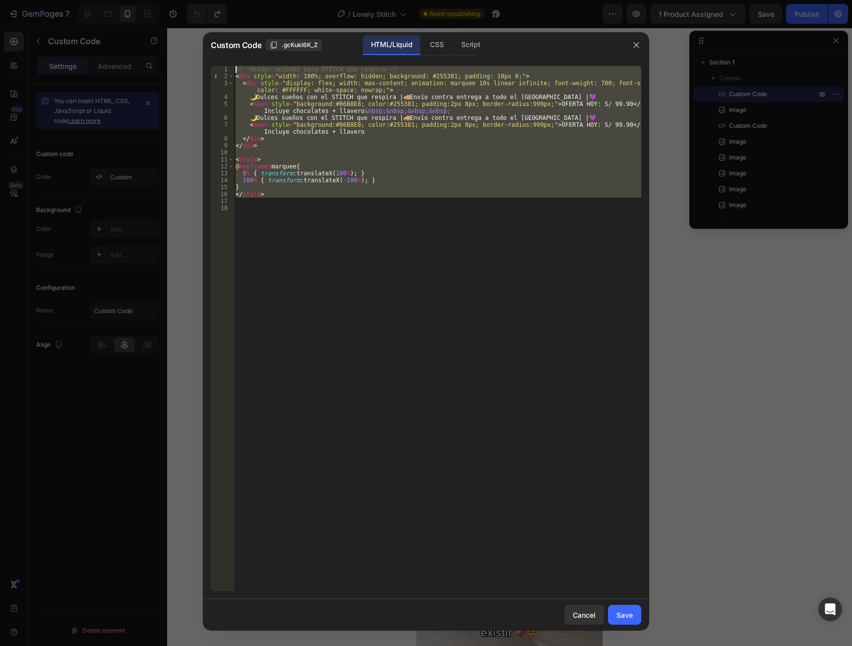
type textarea "<!-- Header animado para STITCH que respira --> <div style="width: 100%; overfl…"
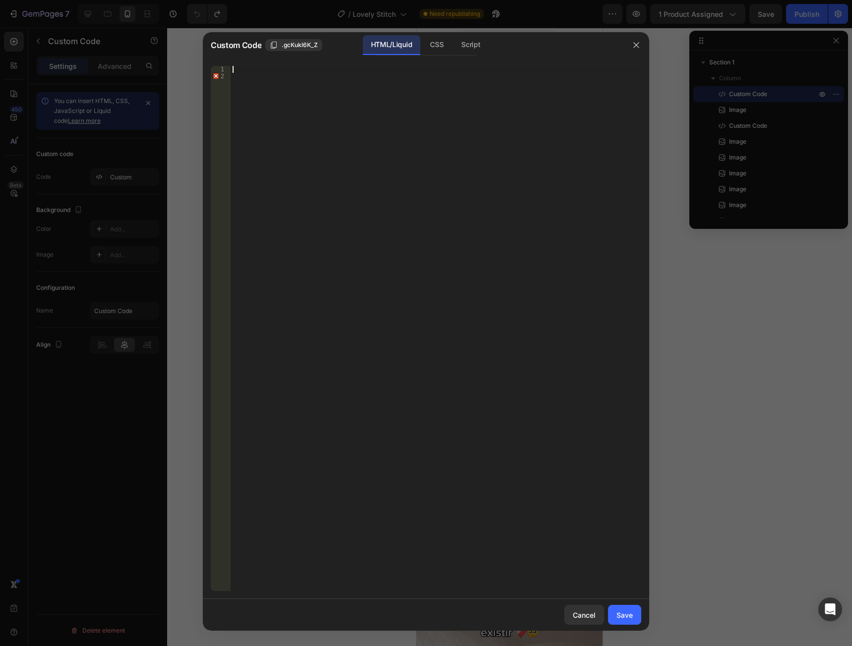
click at [260, 70] on div at bounding box center [436, 335] width 410 height 539
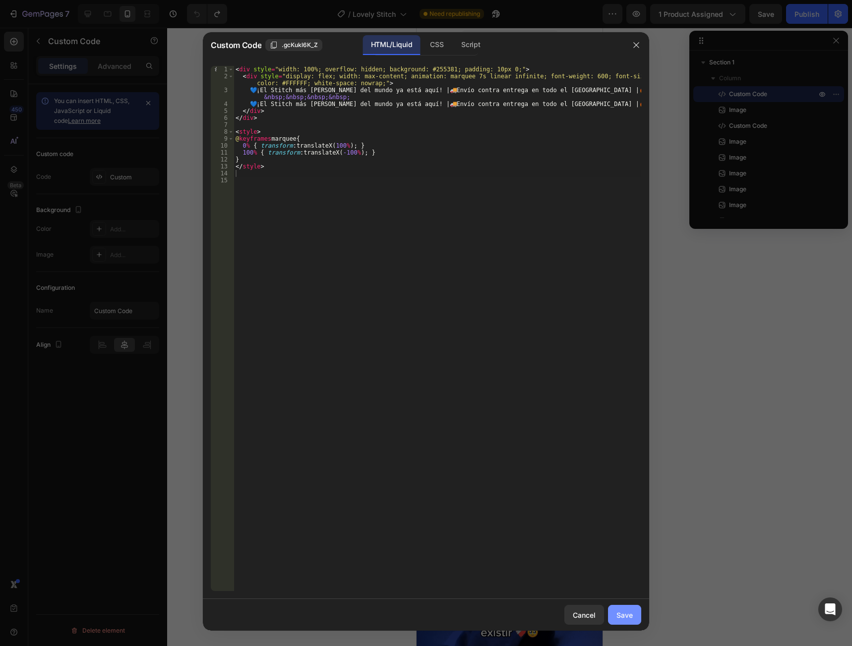
click at [639, 608] on button "Save" at bounding box center [624, 615] width 33 height 20
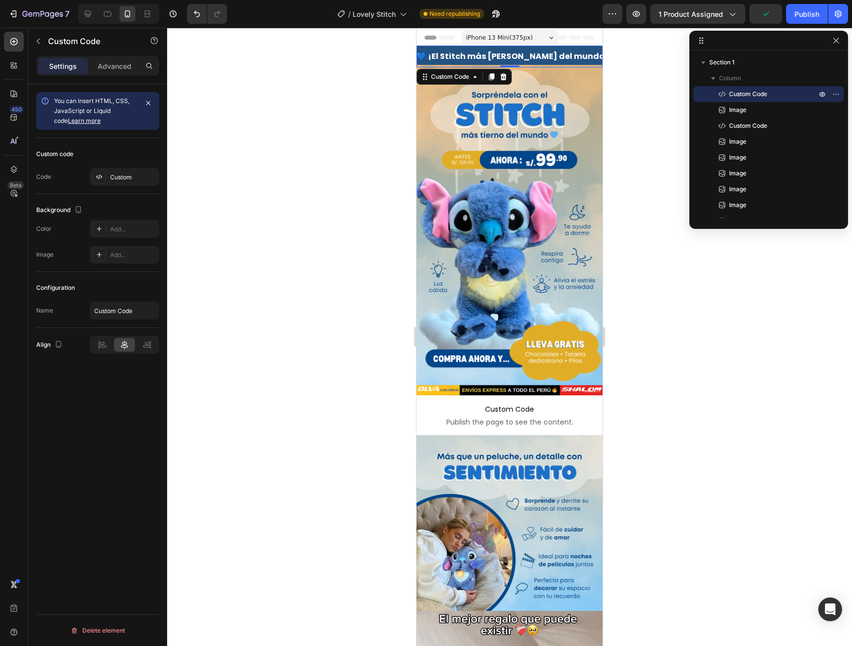
click at [641, 85] on div at bounding box center [509, 337] width 685 height 619
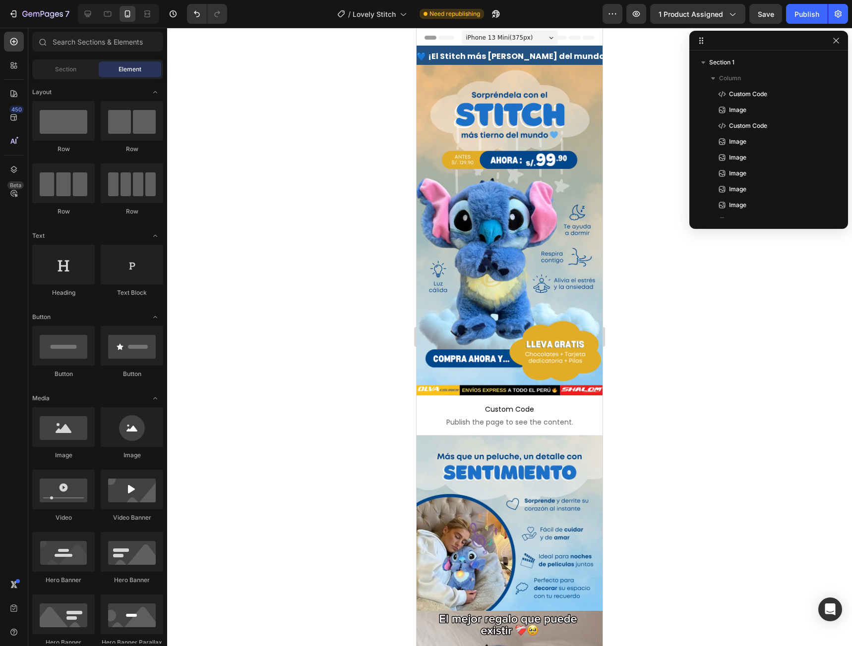
click at [384, 122] on div at bounding box center [509, 337] width 685 height 619
click at [600, 54] on div "💙 ¡El Stitch más tierno del mundo ya está aquí! | 🚚 Envío contra entrega en tod…" at bounding box center [693, 57] width 186 height 12
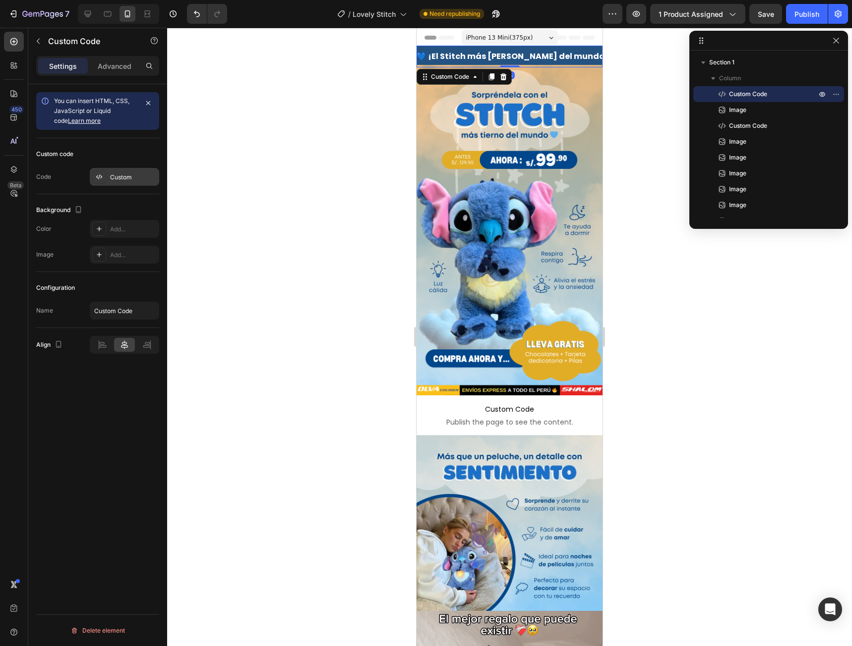
click at [120, 178] on div "Custom" at bounding box center [133, 177] width 47 height 9
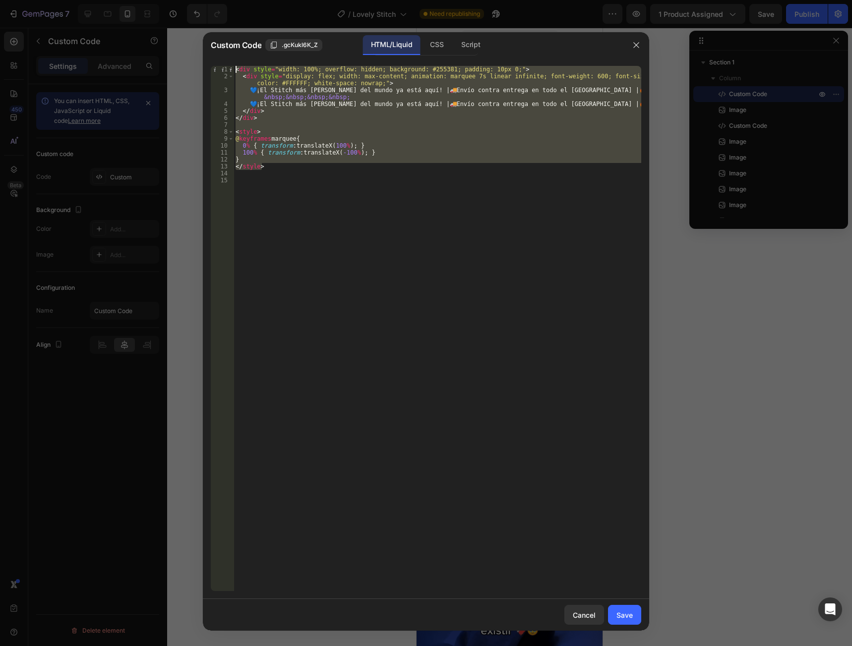
drag, startPoint x: 297, startPoint y: 170, endPoint x: 182, endPoint y: 43, distance: 171.6
click at [182, 43] on div "Custom Code .gcKukl6K_Z HTML/Liquid CSS Script </style> 1 2 3 4 5 6 7 8 9 10 11…" at bounding box center [426, 323] width 852 height 646
type textarea "<div style="width: 100%; overflow: hidden; background: #255381; padding: 10px 0…"
paste textarea
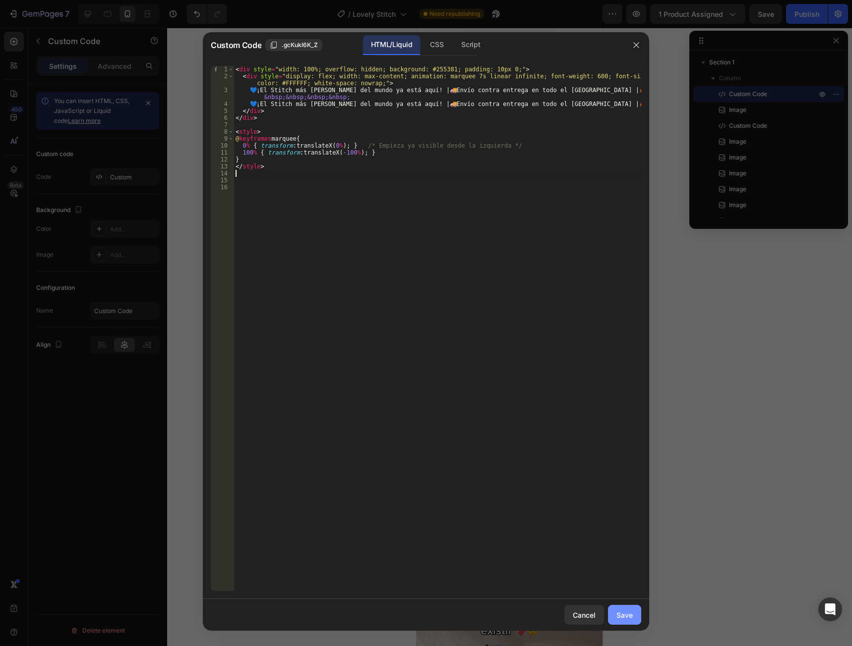
click at [630, 615] on div "Save" at bounding box center [624, 615] width 16 height 10
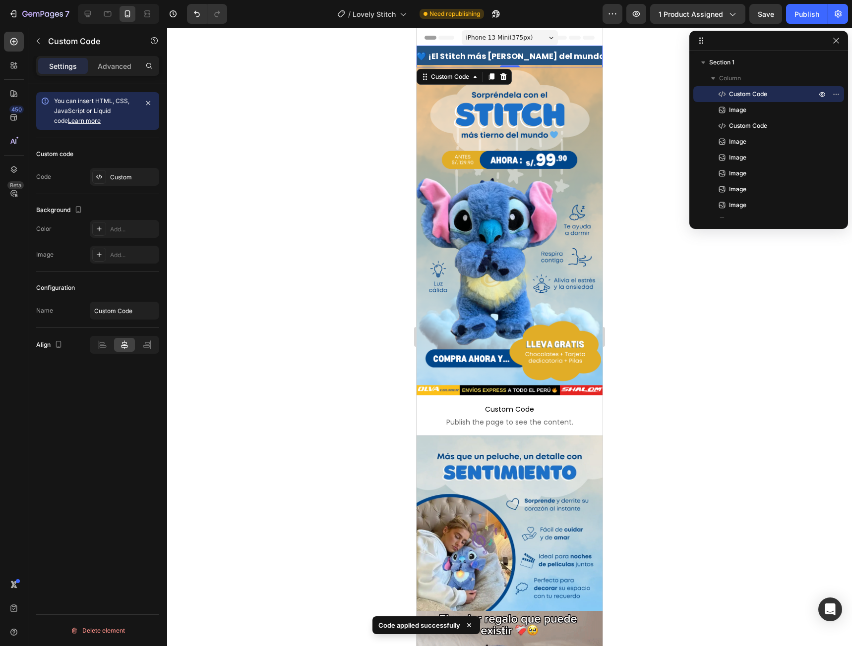
click at [643, 233] on div at bounding box center [509, 337] width 685 height 619
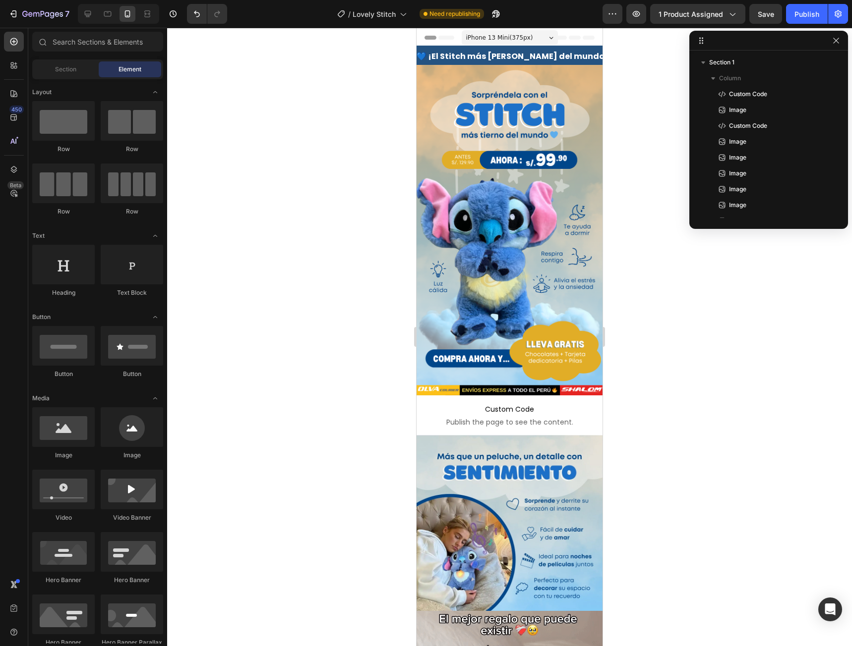
click at [624, 55] on div at bounding box center [509, 337] width 685 height 619
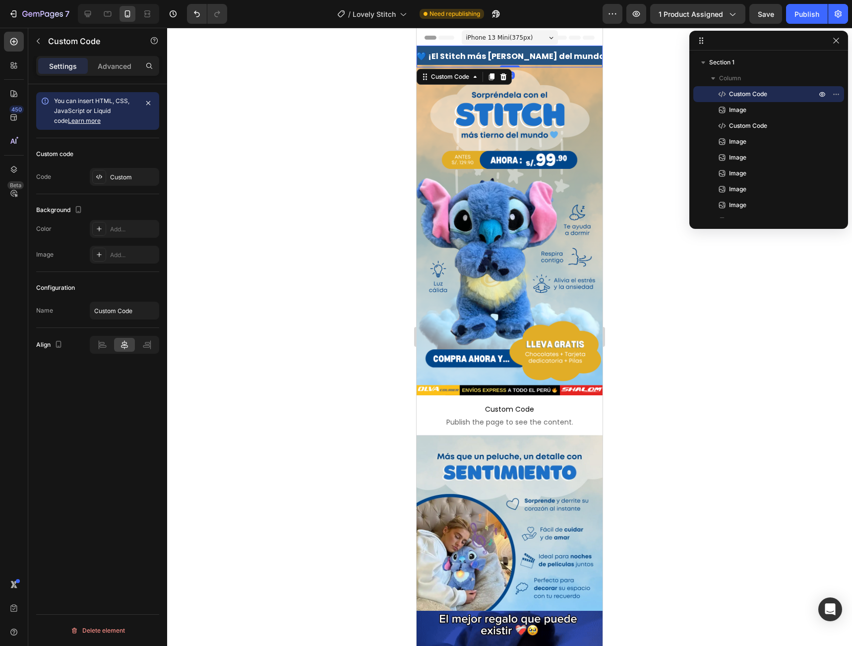
click at [505, 58] on div "💙 ¡El Stitch más tierno del mundo ya está aquí! | 🚚 Envío contra entrega en tod…" at bounding box center [508, 57] width 186 height 12
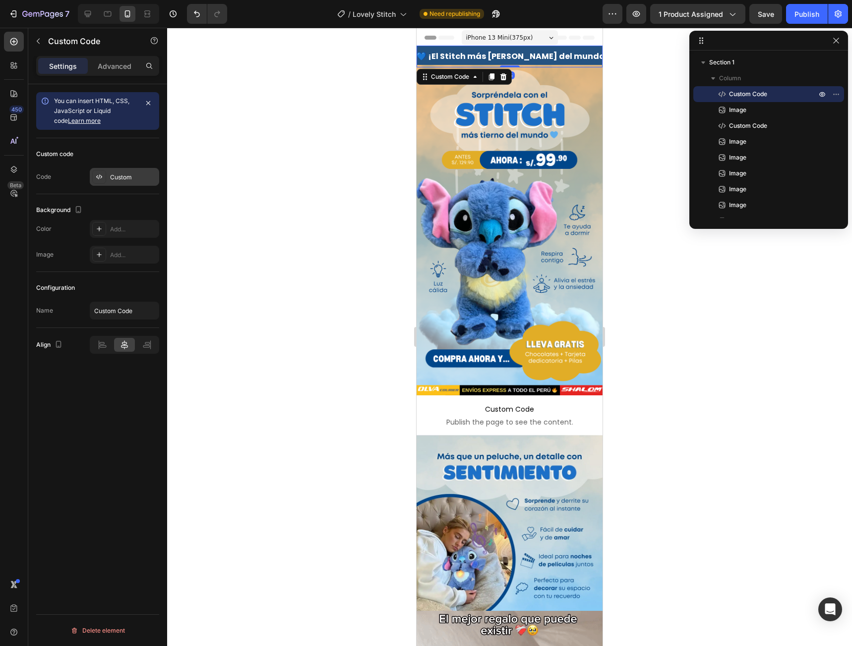
click at [104, 181] on div at bounding box center [99, 177] width 14 height 14
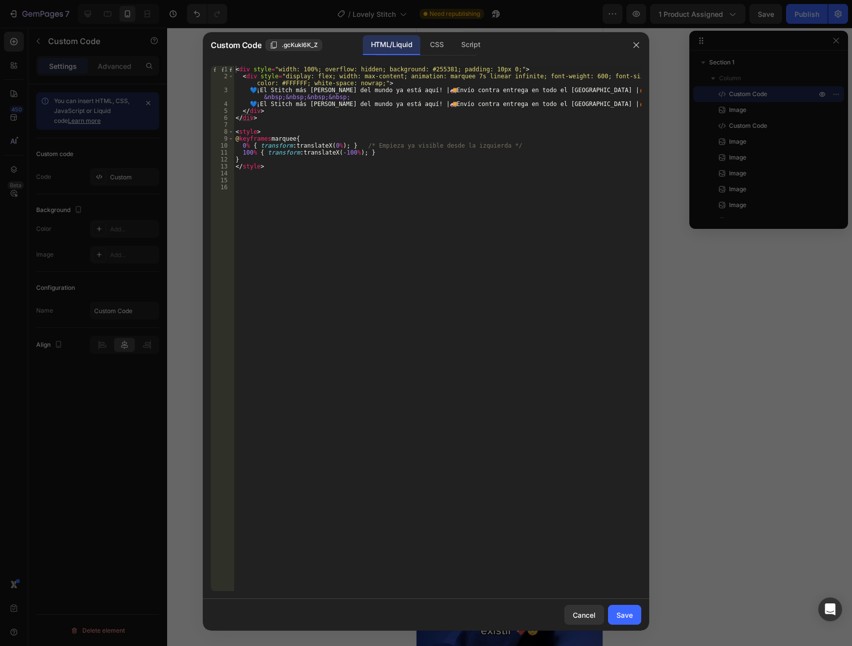
click at [536, 89] on div "< div style = "width: 100%; overflow: hidden; background: #255381; padding: 10p…" at bounding box center [437, 335] width 408 height 539
click at [537, 106] on div "< div style = "width: 100%; overflow: hidden; background: #255381; padding: 10p…" at bounding box center [437, 335] width 408 height 539
type textarea "💙 ¡El Stitch más tierno del mundo ya está aquí! | 🚚 Envío contra entrega | 🔥 Of…"
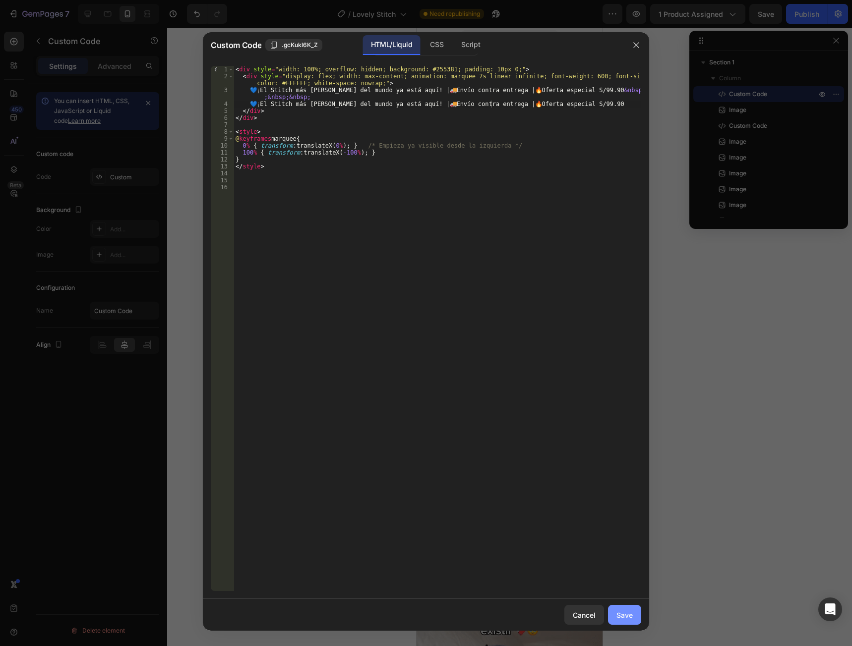
click at [624, 616] on div "Save" at bounding box center [624, 615] width 16 height 10
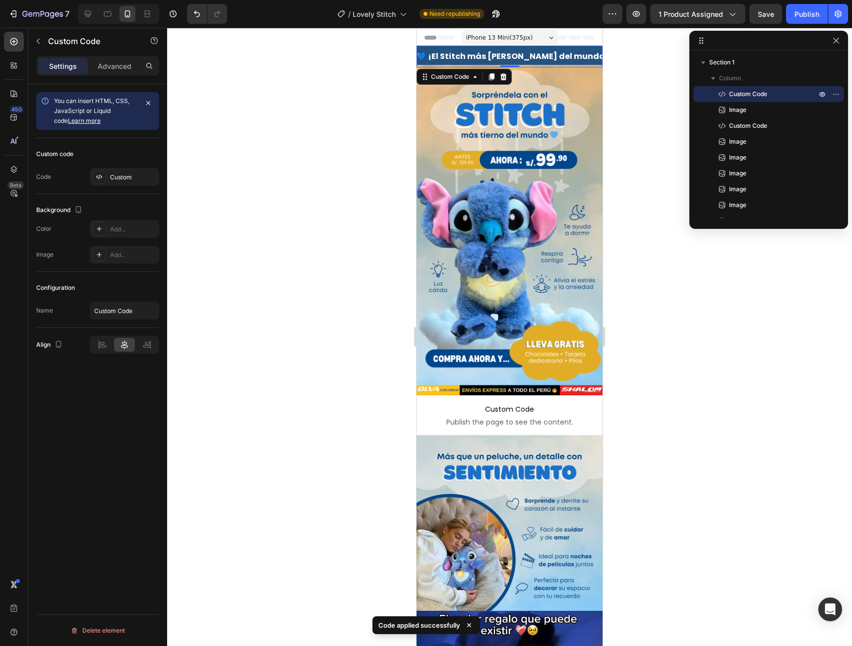
click at [670, 263] on div at bounding box center [509, 337] width 685 height 619
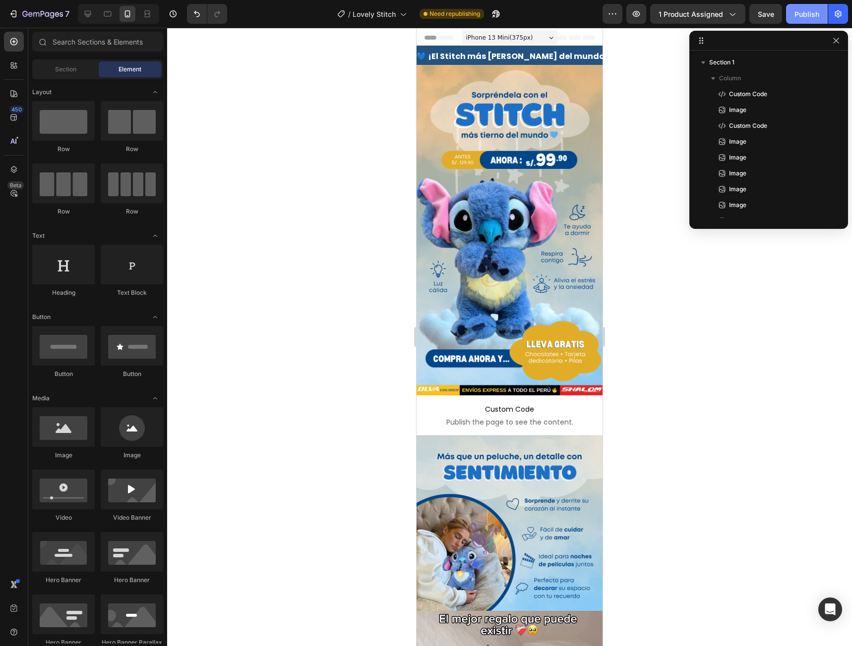
click at [812, 10] on div "Publish" at bounding box center [806, 14] width 25 height 10
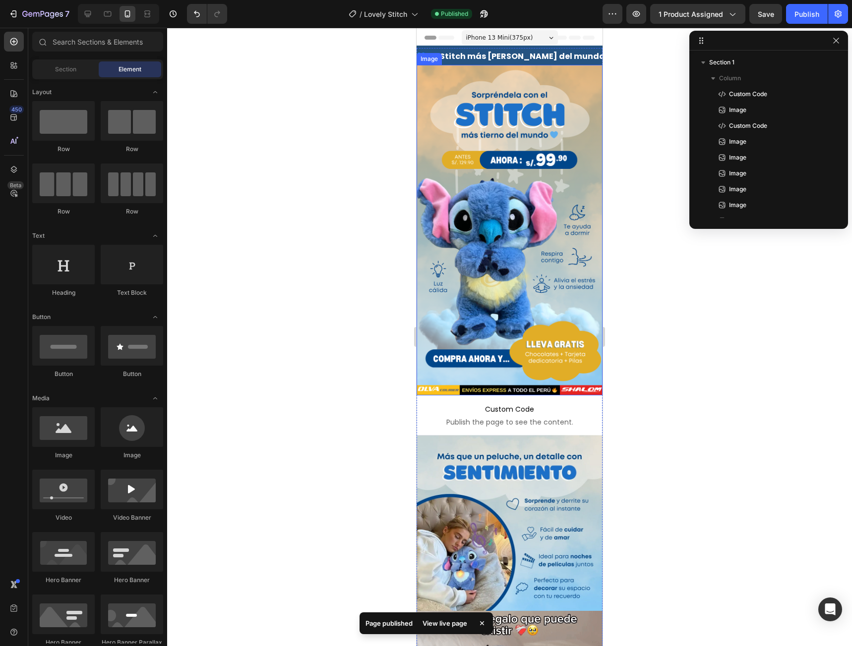
click at [382, 169] on div at bounding box center [509, 337] width 685 height 619
click at [23, 15] on icon "button" at bounding box center [24, 14] width 5 height 6
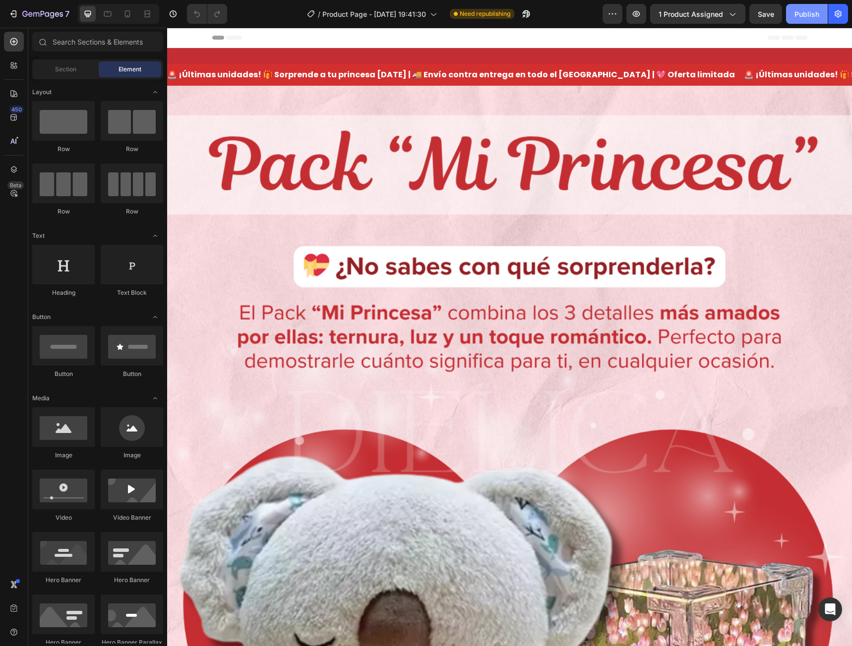
click at [796, 17] on div "Publish" at bounding box center [806, 14] width 25 height 10
click at [695, 15] on span "1 product assigned" at bounding box center [690, 14] width 64 height 10
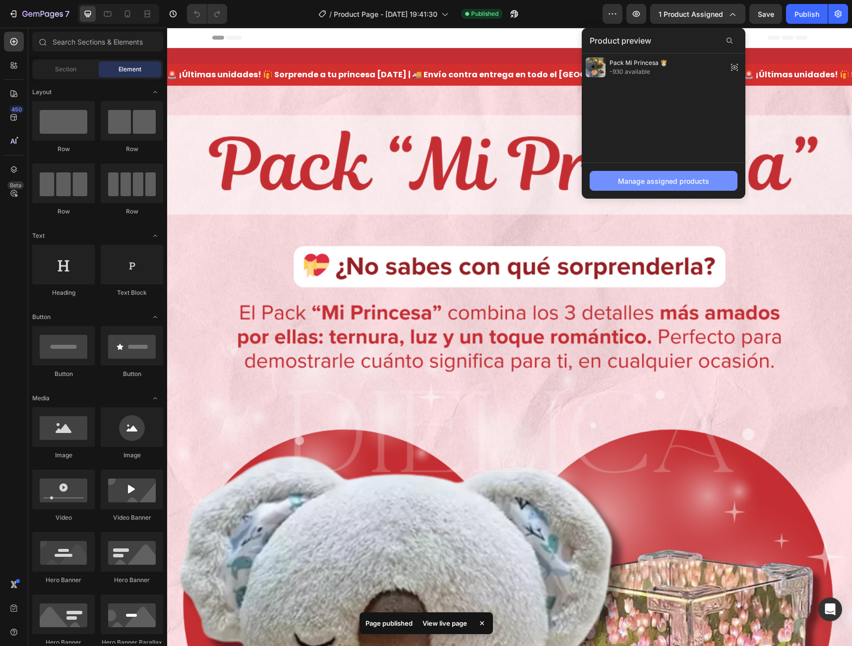
click at [659, 181] on div "Manage assigned products" at bounding box center [663, 181] width 91 height 10
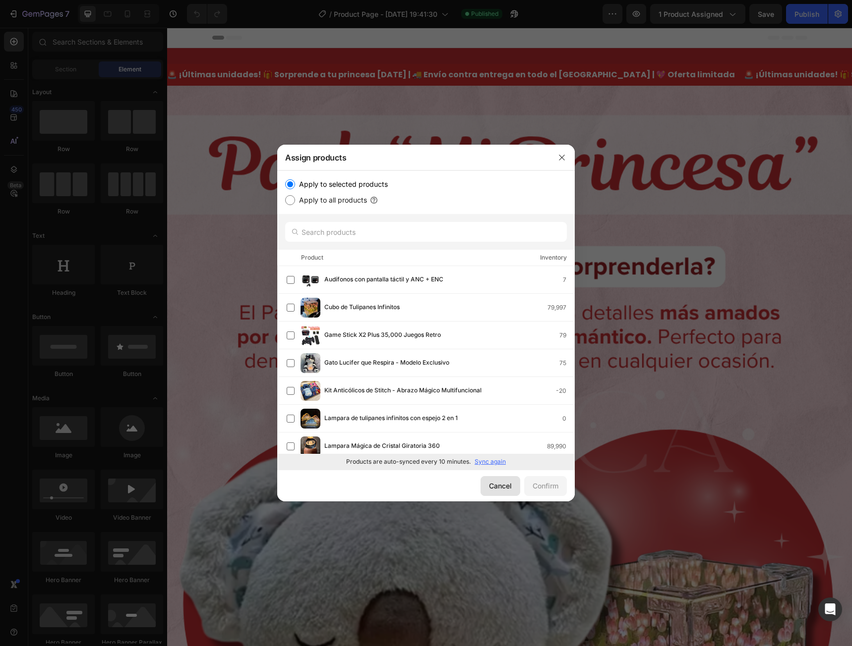
click at [504, 485] on div "Cancel" at bounding box center [500, 486] width 23 height 10
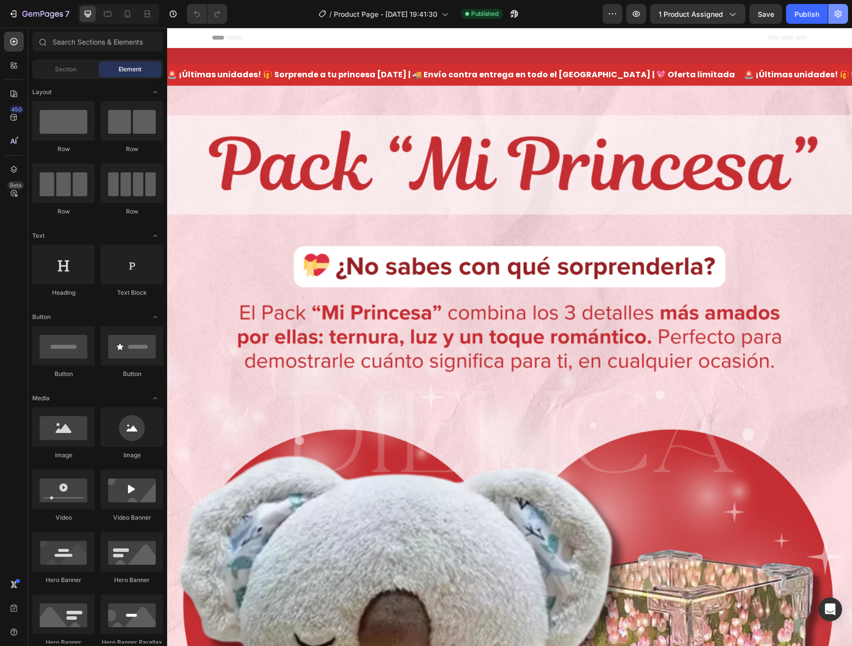
click at [837, 21] on button "button" at bounding box center [838, 14] width 20 height 20
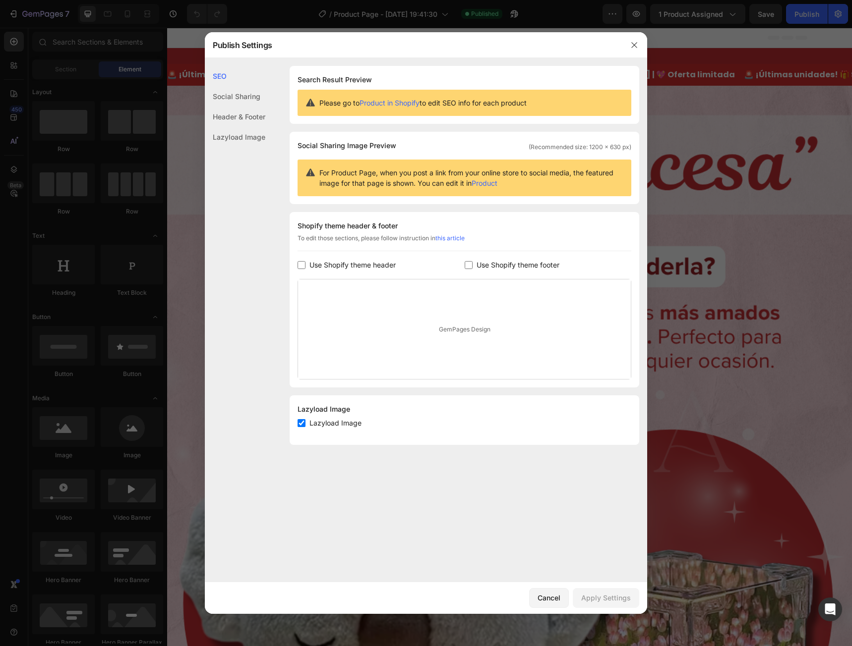
click at [467, 262] on input "checkbox" at bounding box center [469, 265] width 8 height 8
checkbox input "true"
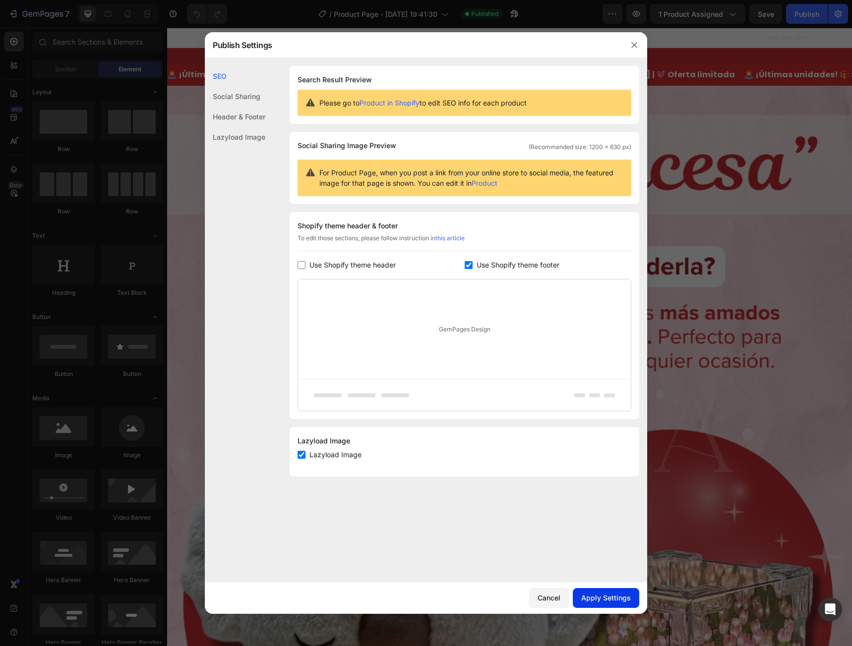
click at [606, 598] on div "Apply Settings" at bounding box center [606, 598] width 50 height 10
click at [718, 169] on div at bounding box center [426, 323] width 852 height 646
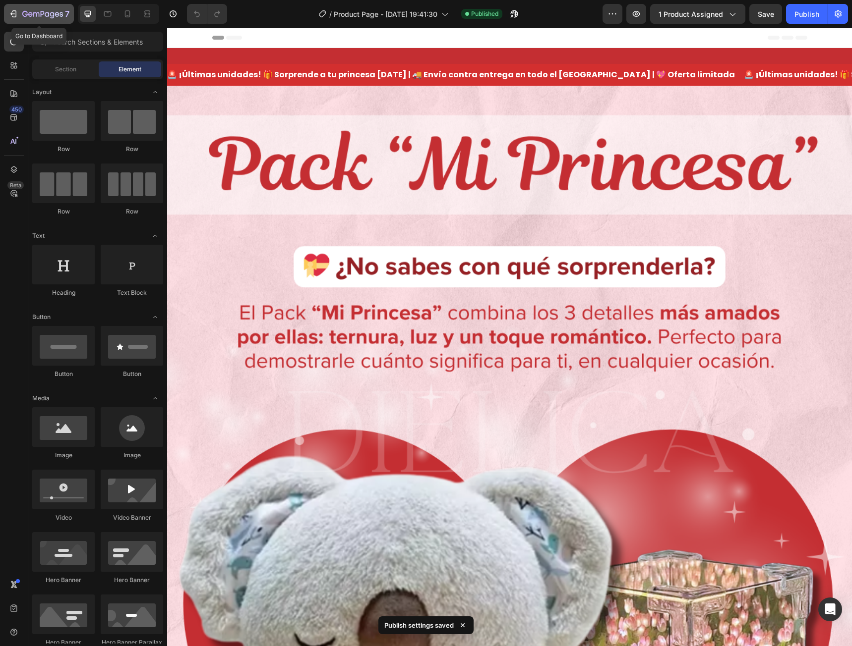
click at [23, 19] on div "7" at bounding box center [45, 14] width 47 height 12
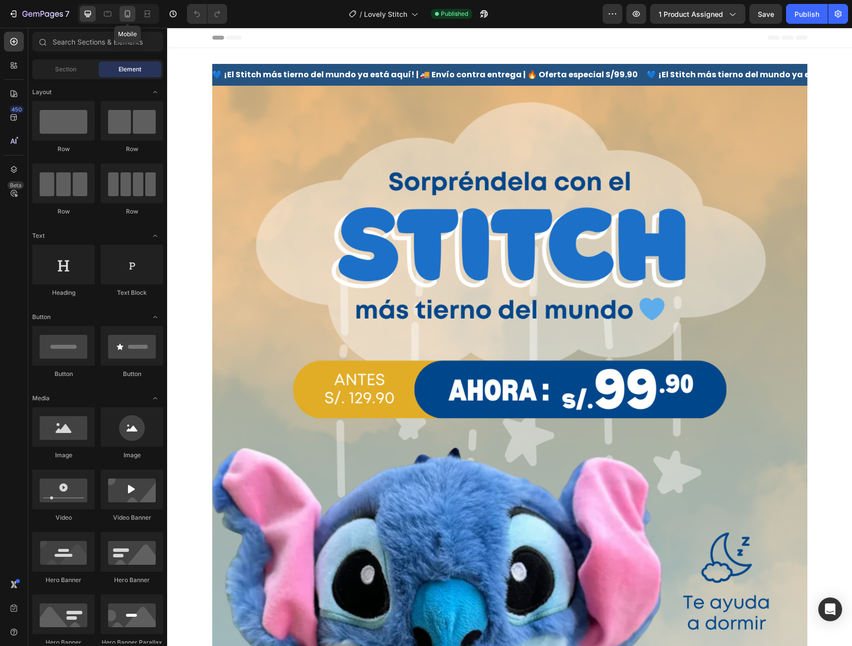
click at [128, 14] on icon at bounding box center [127, 14] width 10 height 10
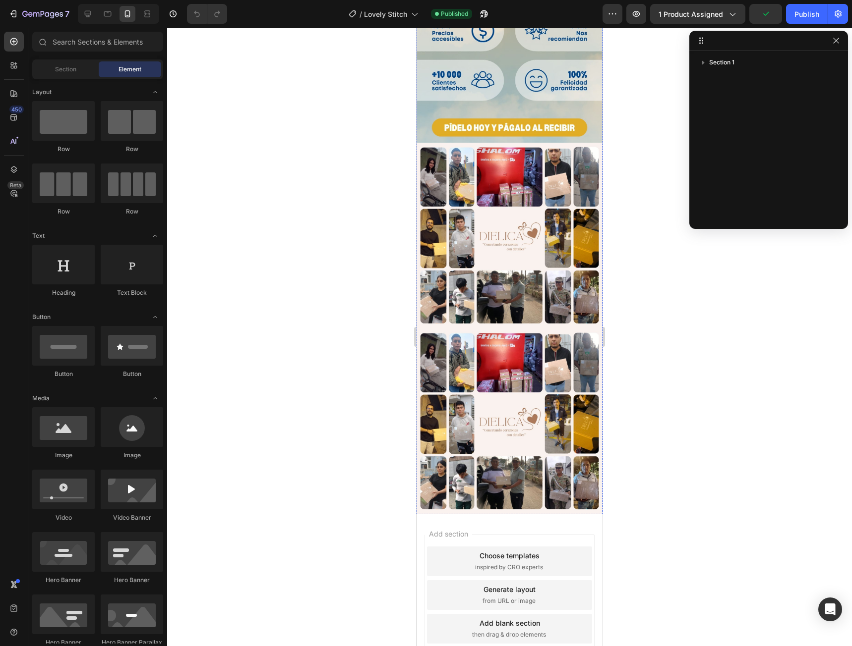
scroll to position [2316, 0]
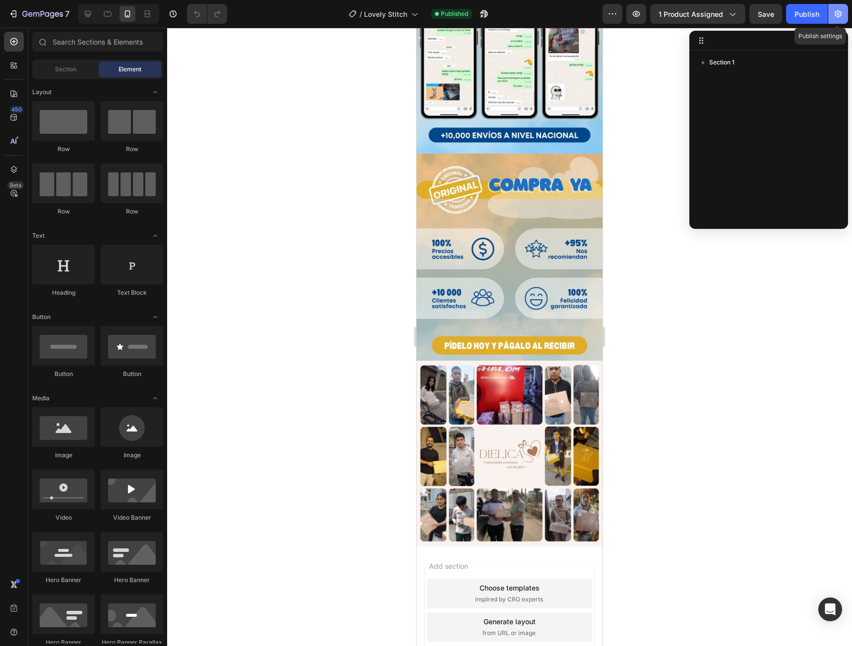
click at [835, 14] on icon "button" at bounding box center [837, 13] width 7 height 7
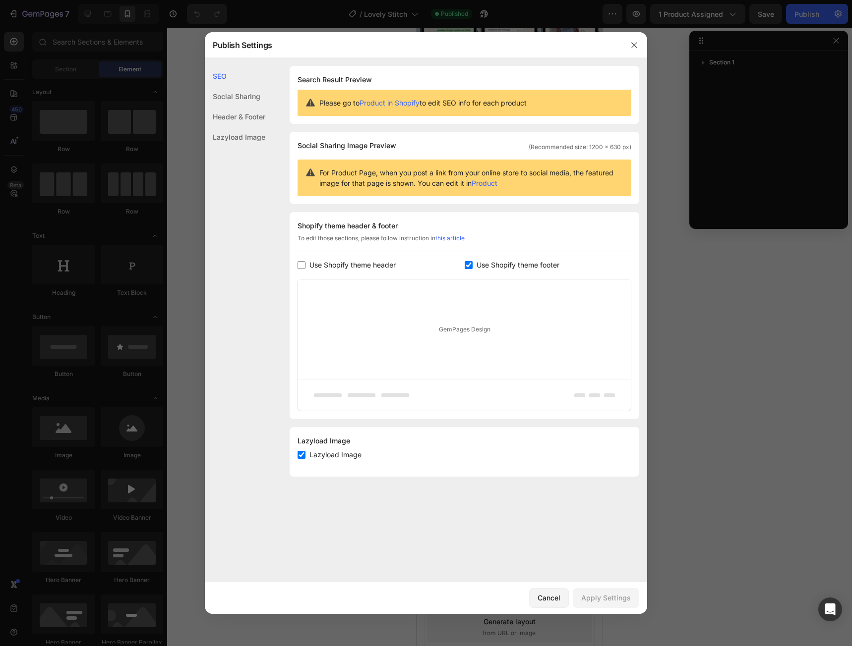
click at [701, 528] on div at bounding box center [426, 323] width 852 height 646
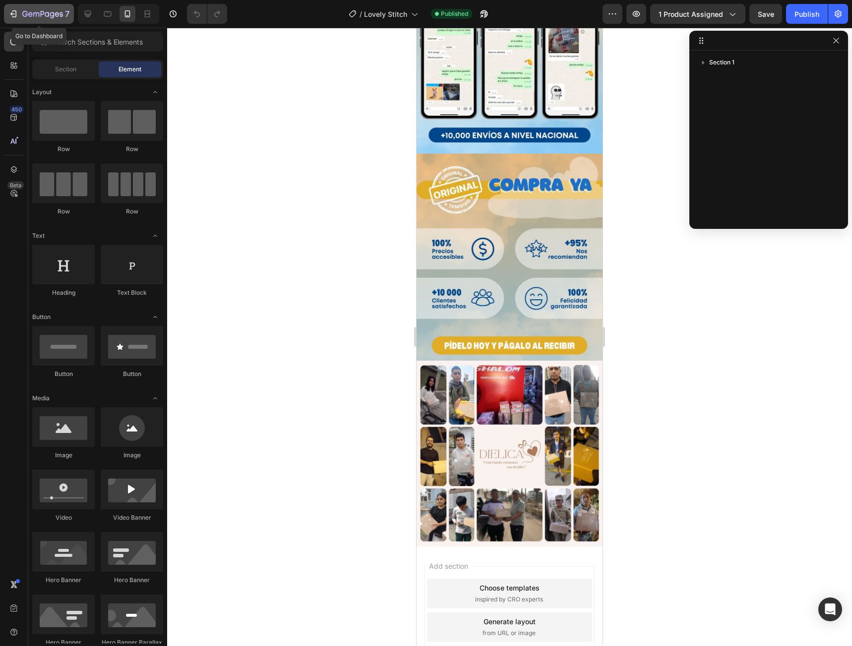
click at [15, 11] on icon "button" at bounding box center [13, 14] width 10 height 10
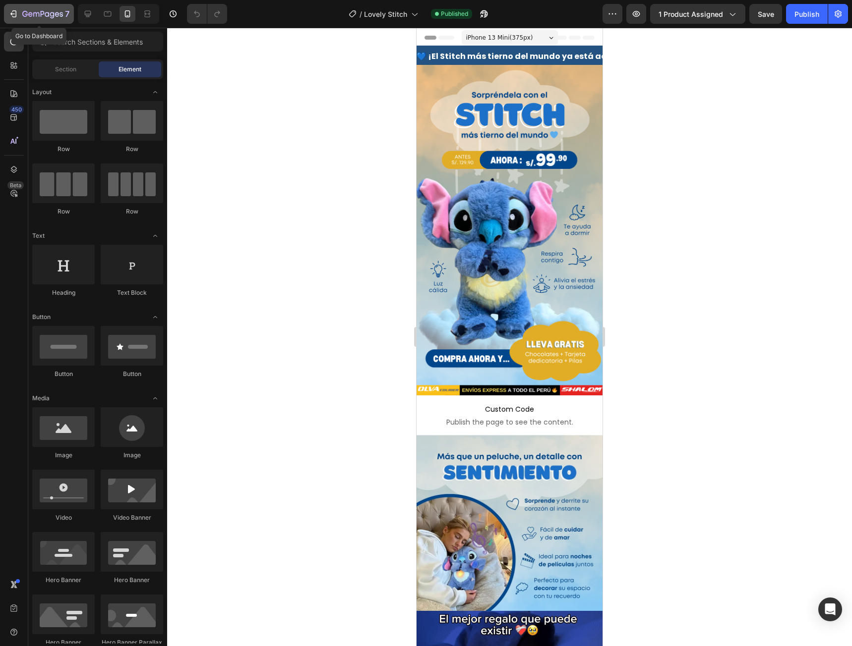
click at [14, 16] on icon "button" at bounding box center [13, 14] width 10 height 10
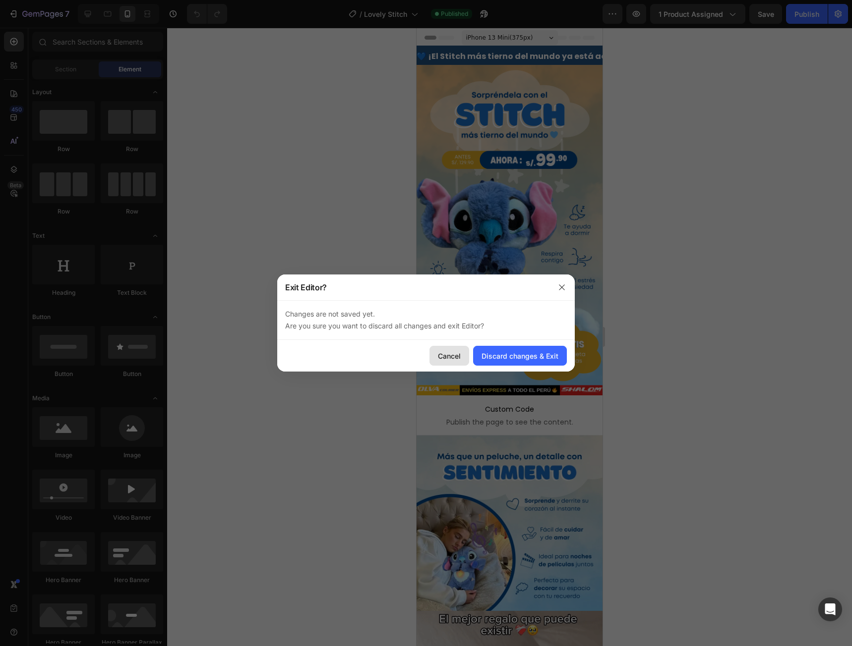
click at [455, 356] on div "Cancel" at bounding box center [449, 356] width 23 height 10
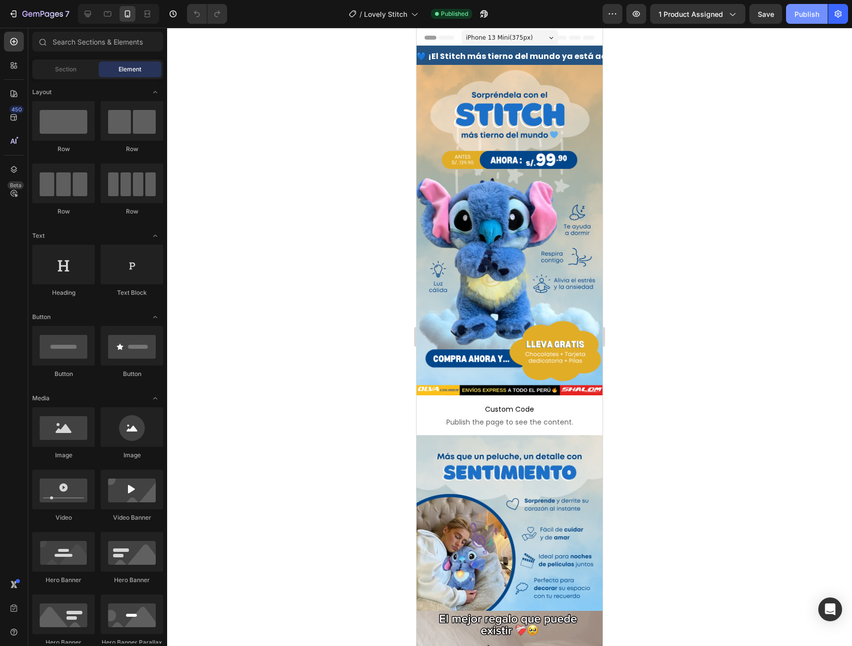
click at [804, 13] on div "Publish" at bounding box center [806, 14] width 25 height 10
click at [13, 15] on icon "button" at bounding box center [13, 14] width 10 height 10
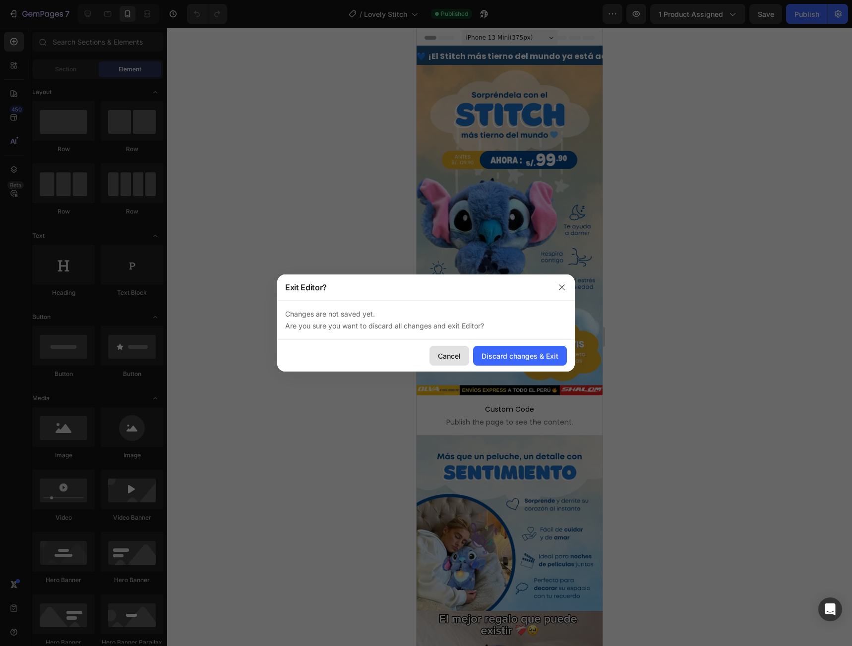
drag, startPoint x: 530, startPoint y: 355, endPoint x: 452, endPoint y: 363, distance: 78.7
click at [457, 363] on div "Cancel Discard changes & Exit" at bounding box center [425, 356] width 297 height 32
click at [449, 359] on div "Cancel" at bounding box center [449, 356] width 23 height 10
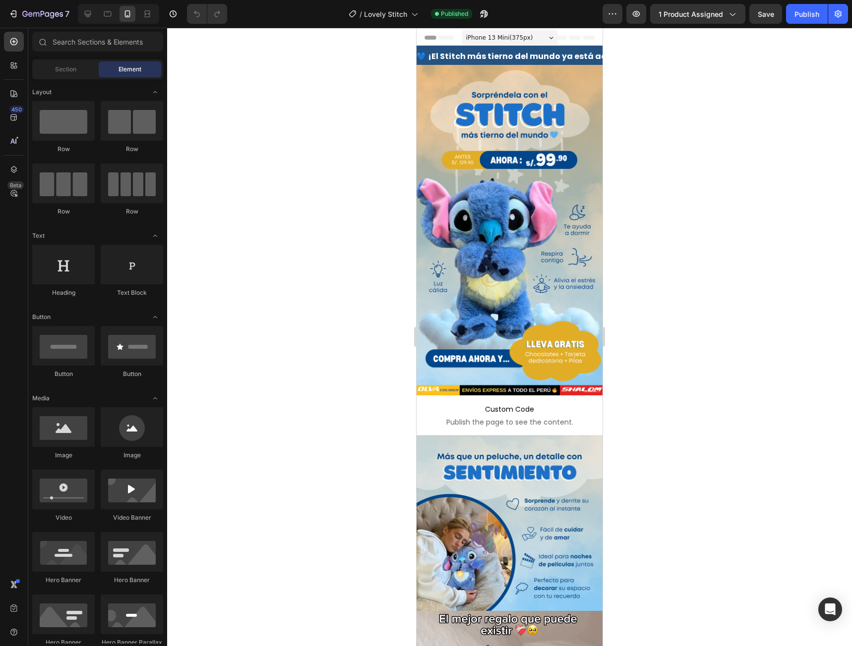
click at [710, 116] on div at bounding box center [509, 337] width 685 height 619
click at [807, 13] on div "Publish" at bounding box center [806, 14] width 25 height 10
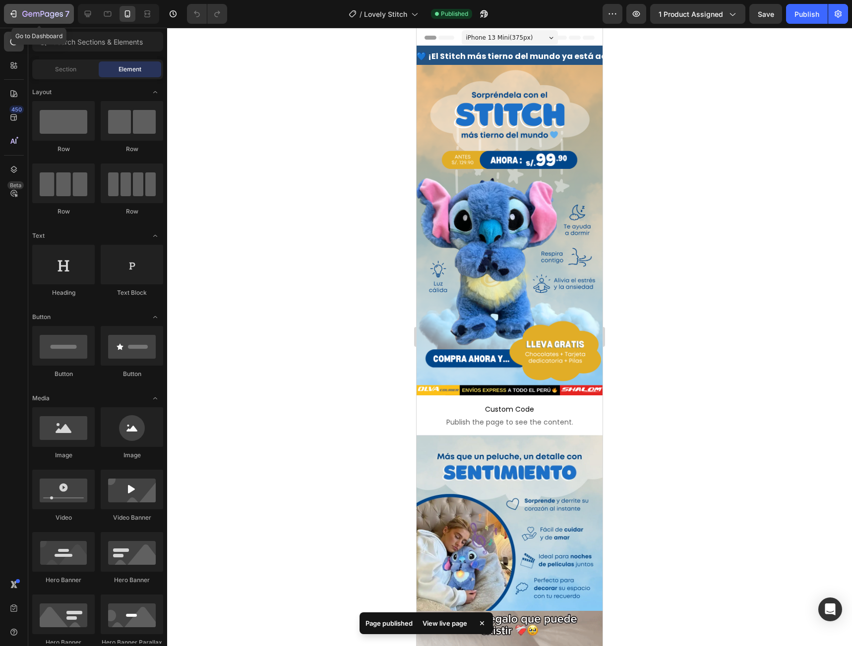
click at [10, 8] on div "7" at bounding box center [38, 14] width 61 height 12
